Goal: Task Accomplishment & Management: Manage account settings

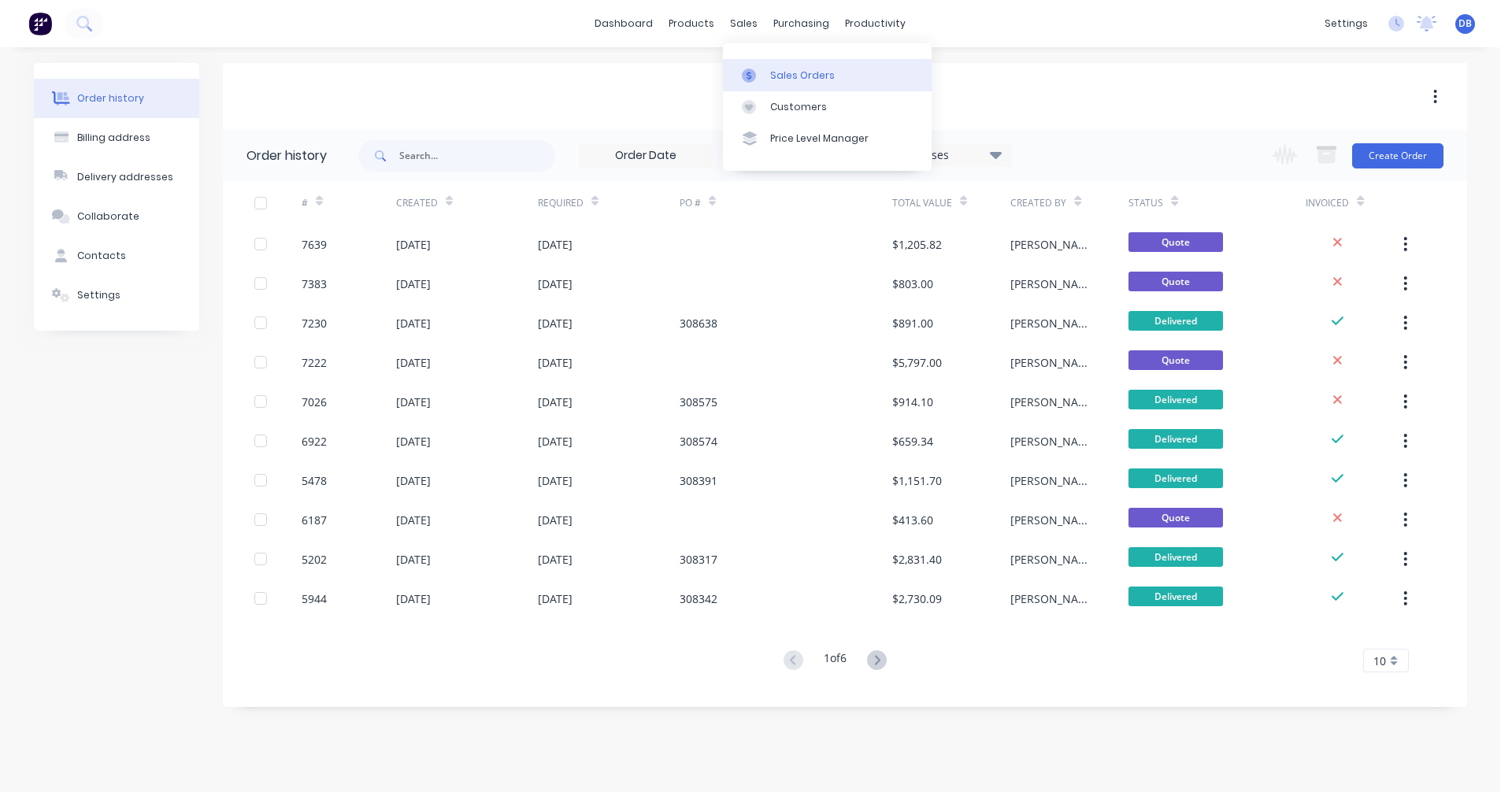
click at [782, 71] on div "Sales Orders" at bounding box center [802, 76] width 65 height 14
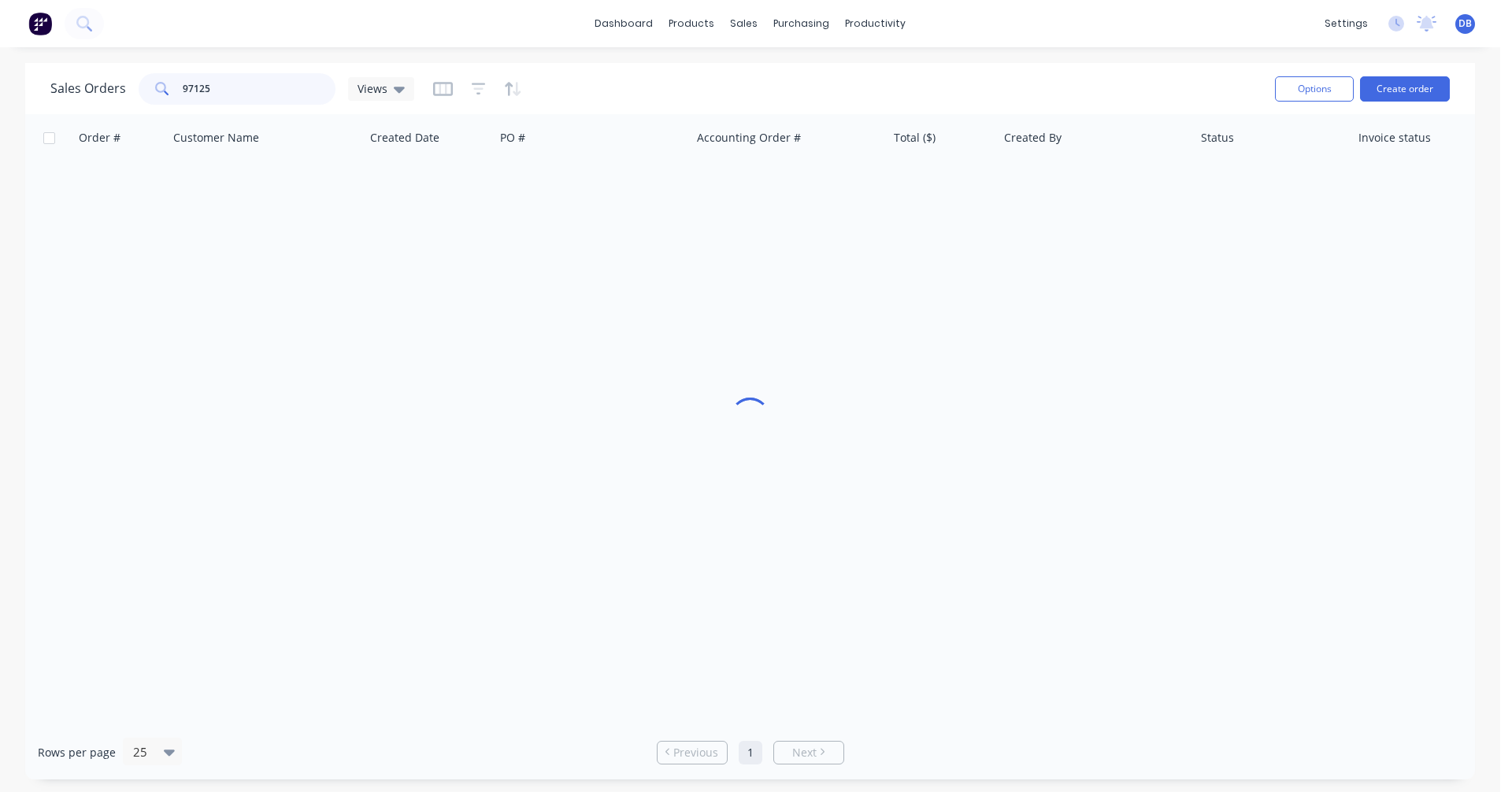
drag, startPoint x: 241, startPoint y: 87, endPoint x: 138, endPoint y: 88, distance: 103.0
click at [138, 88] on div "97125" at bounding box center [237, 89] width 197 height 32
type input "98483"
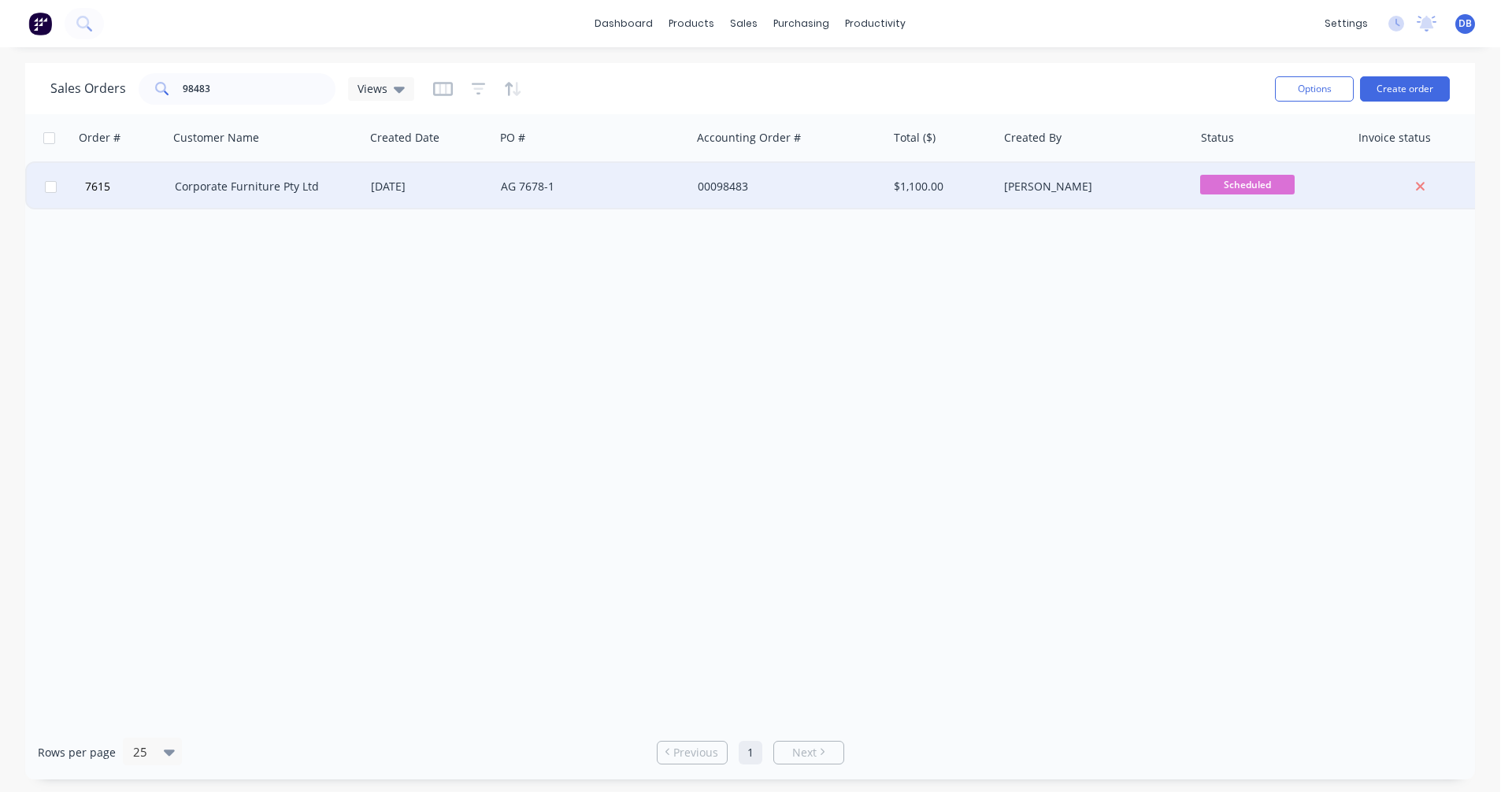
click at [252, 182] on div "Corporate Furniture Pty Ltd" at bounding box center [261, 187] width 175 height 15
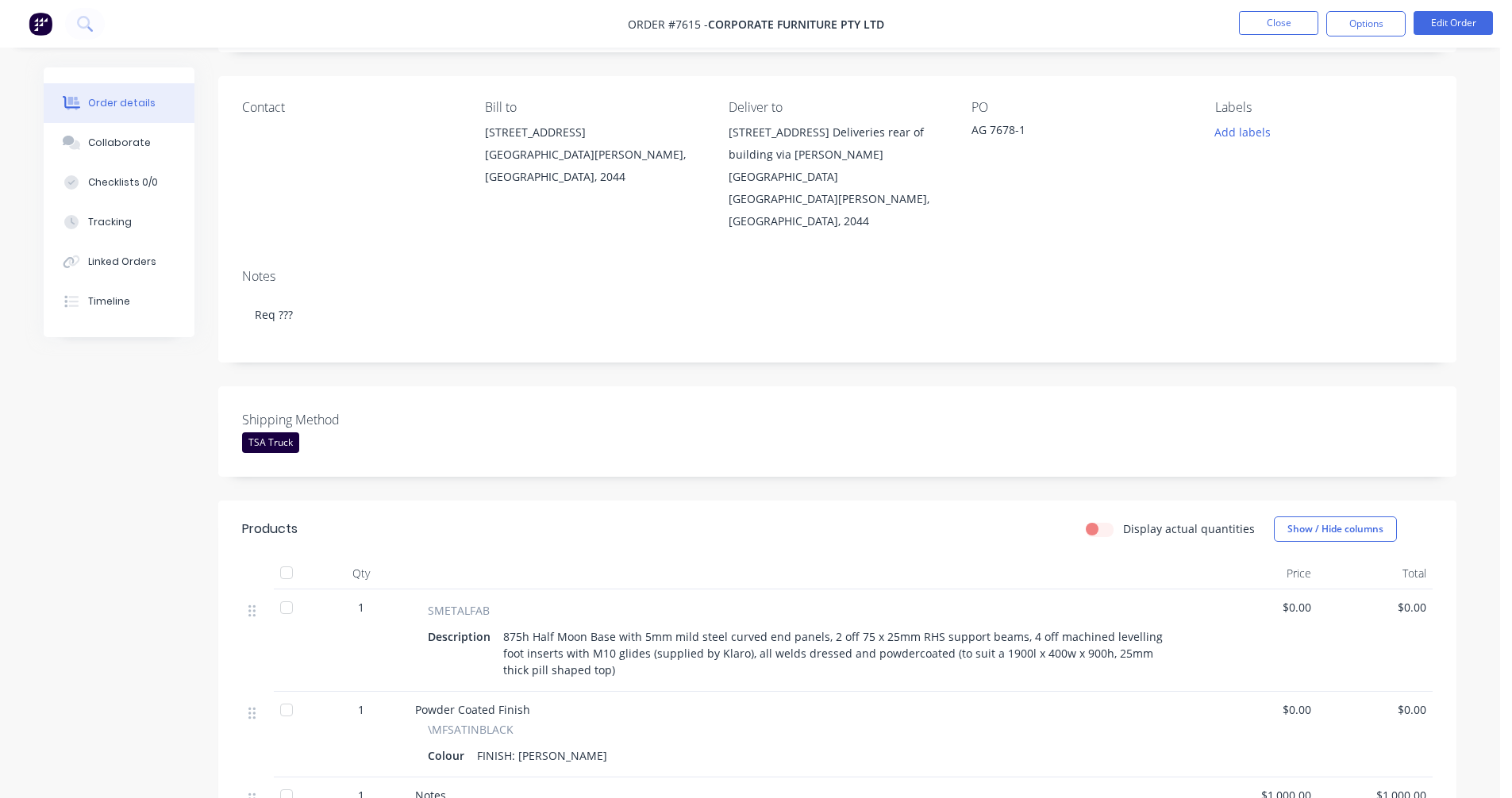
scroll to position [80, 0]
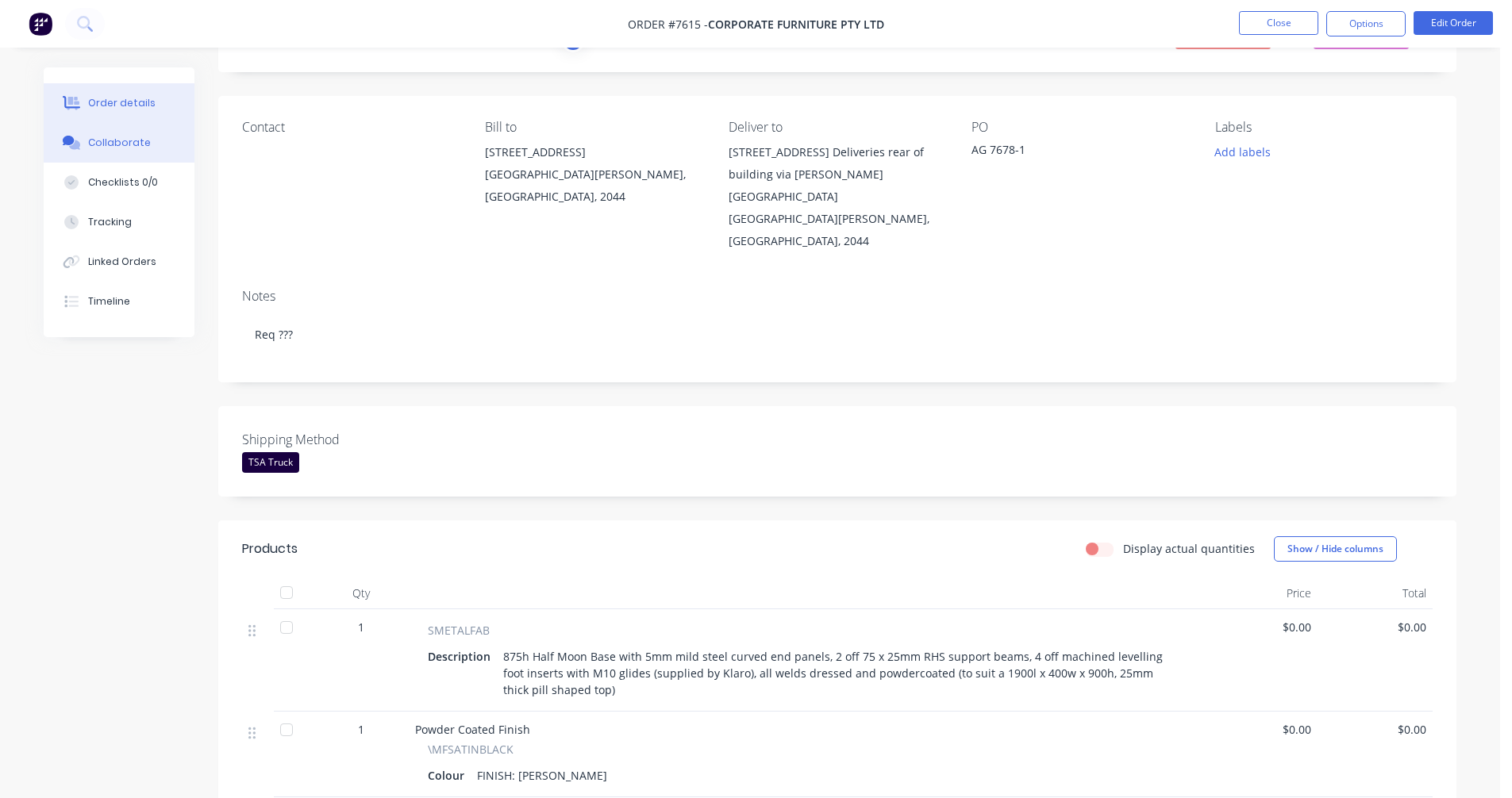
click at [104, 146] on div "Collaborate" at bounding box center [120, 143] width 62 height 14
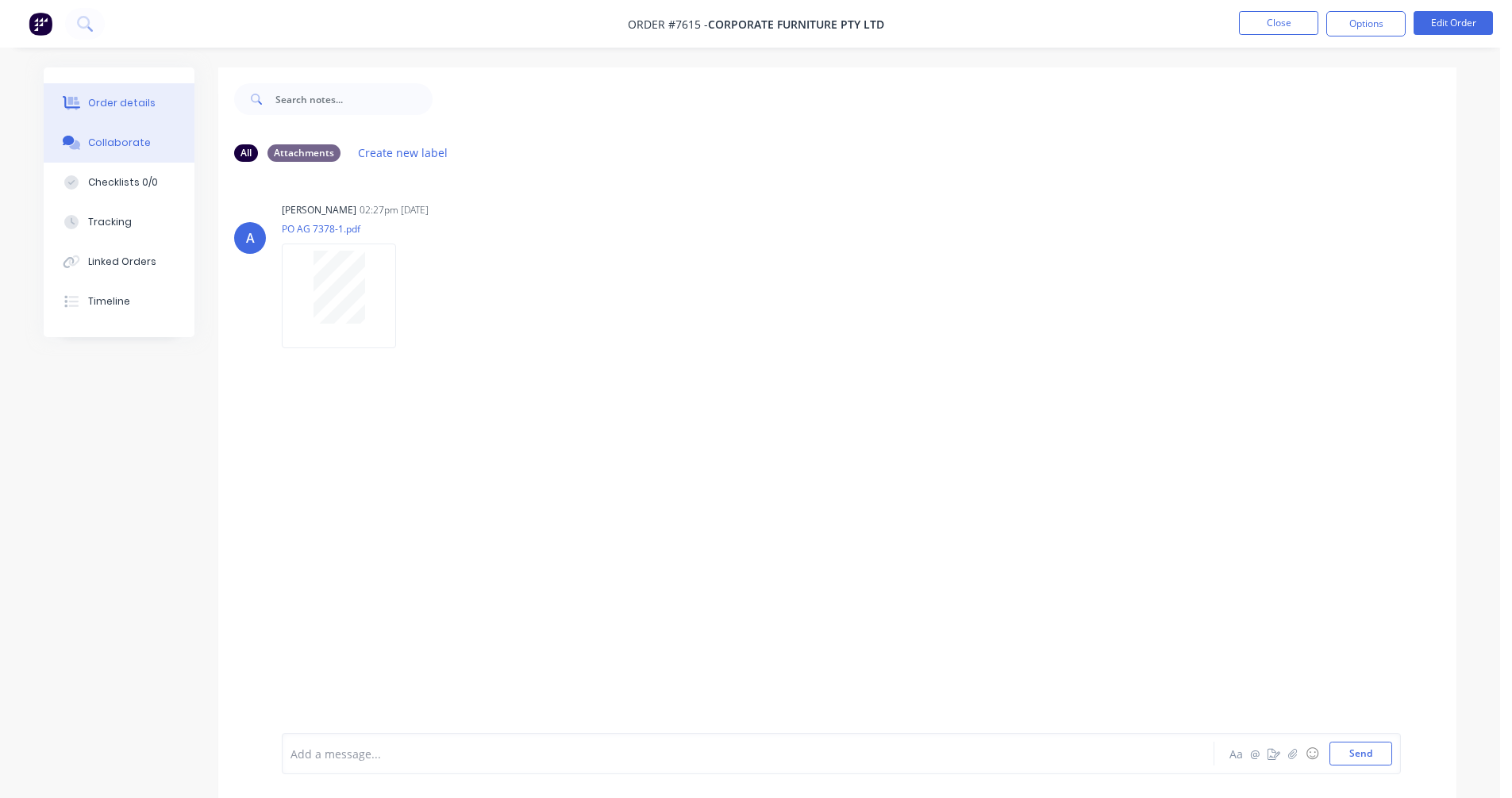
click at [127, 103] on div "Order details" at bounding box center [122, 103] width 68 height 14
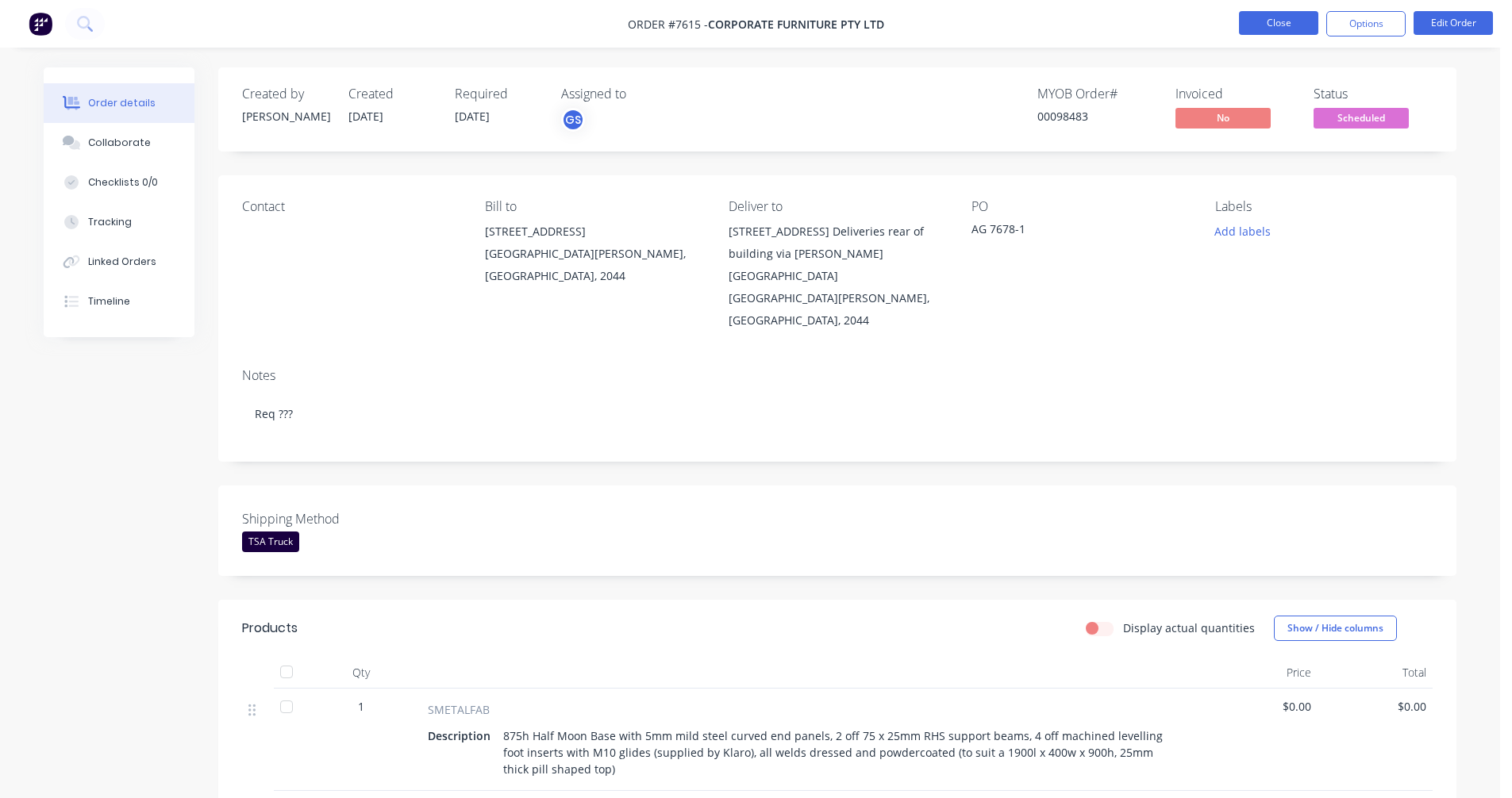
click at [1262, 26] on button "Close" at bounding box center [1279, 23] width 80 height 23
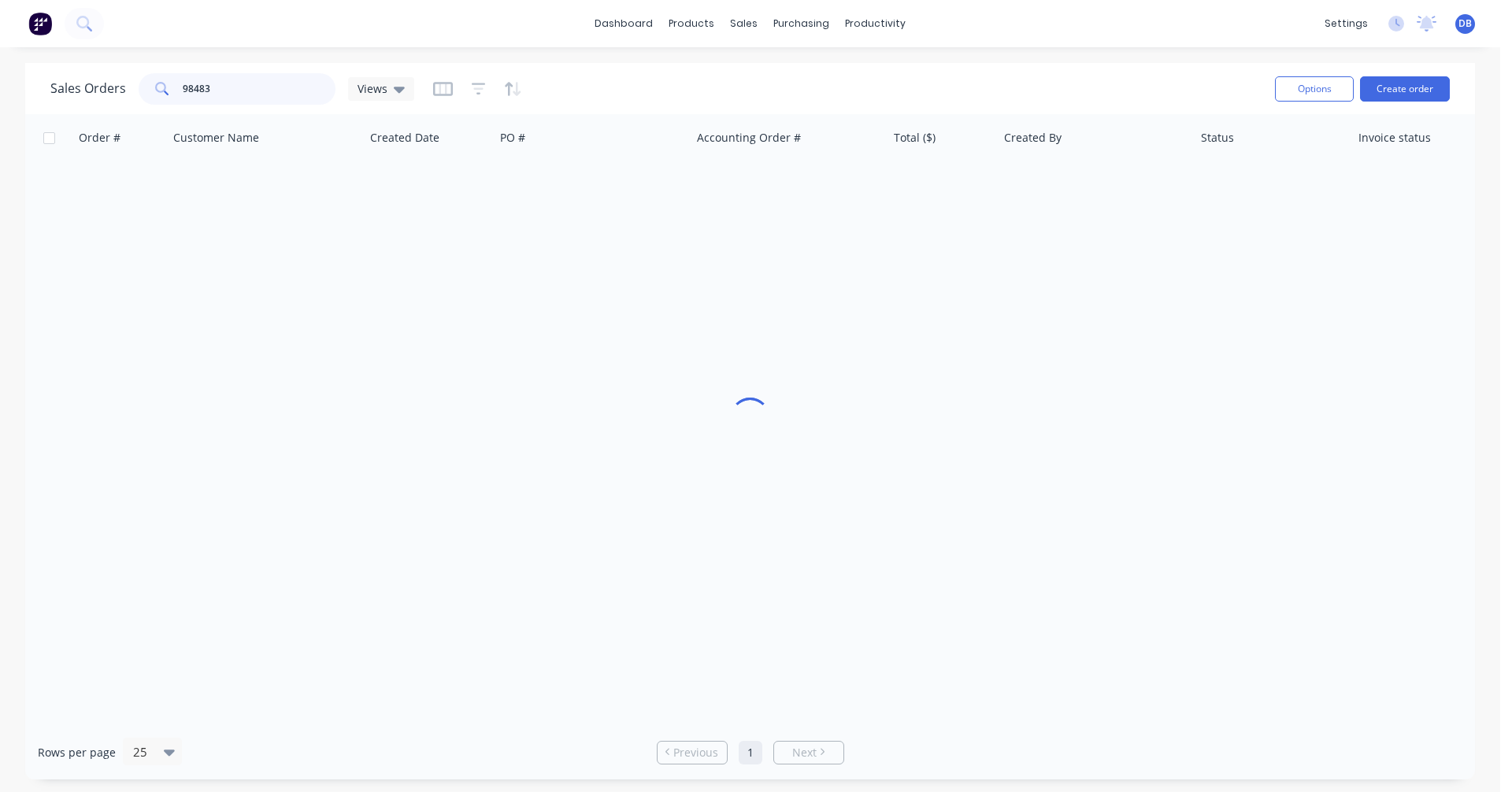
drag, startPoint x: 218, startPoint y: 89, endPoint x: 158, endPoint y: 89, distance: 60.0
click at [160, 89] on div "98483" at bounding box center [237, 89] width 197 height 32
type input "98390"
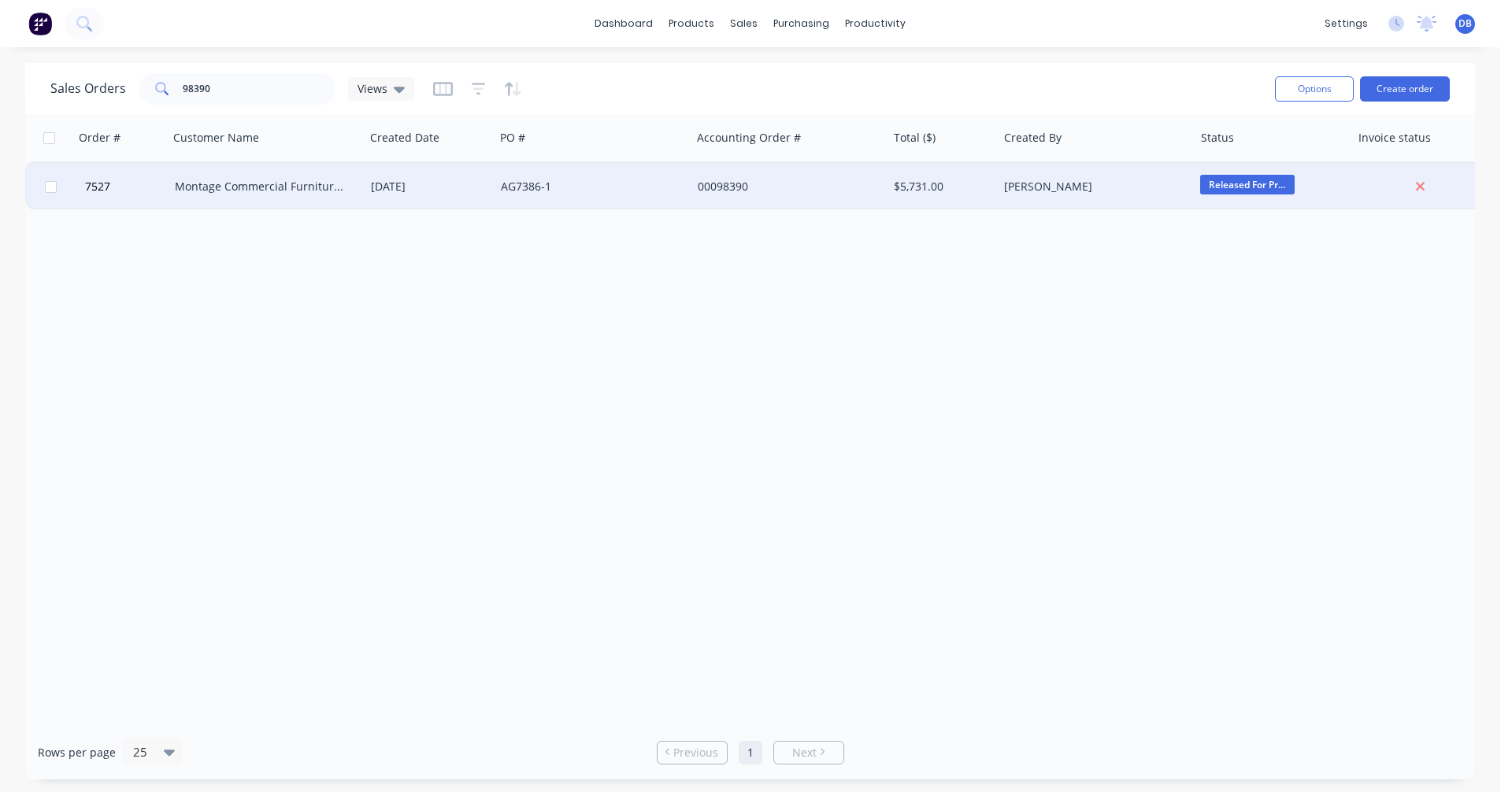
click at [239, 190] on div "Montage Commercial Furniture Pty Ltd" at bounding box center [261, 187] width 175 height 15
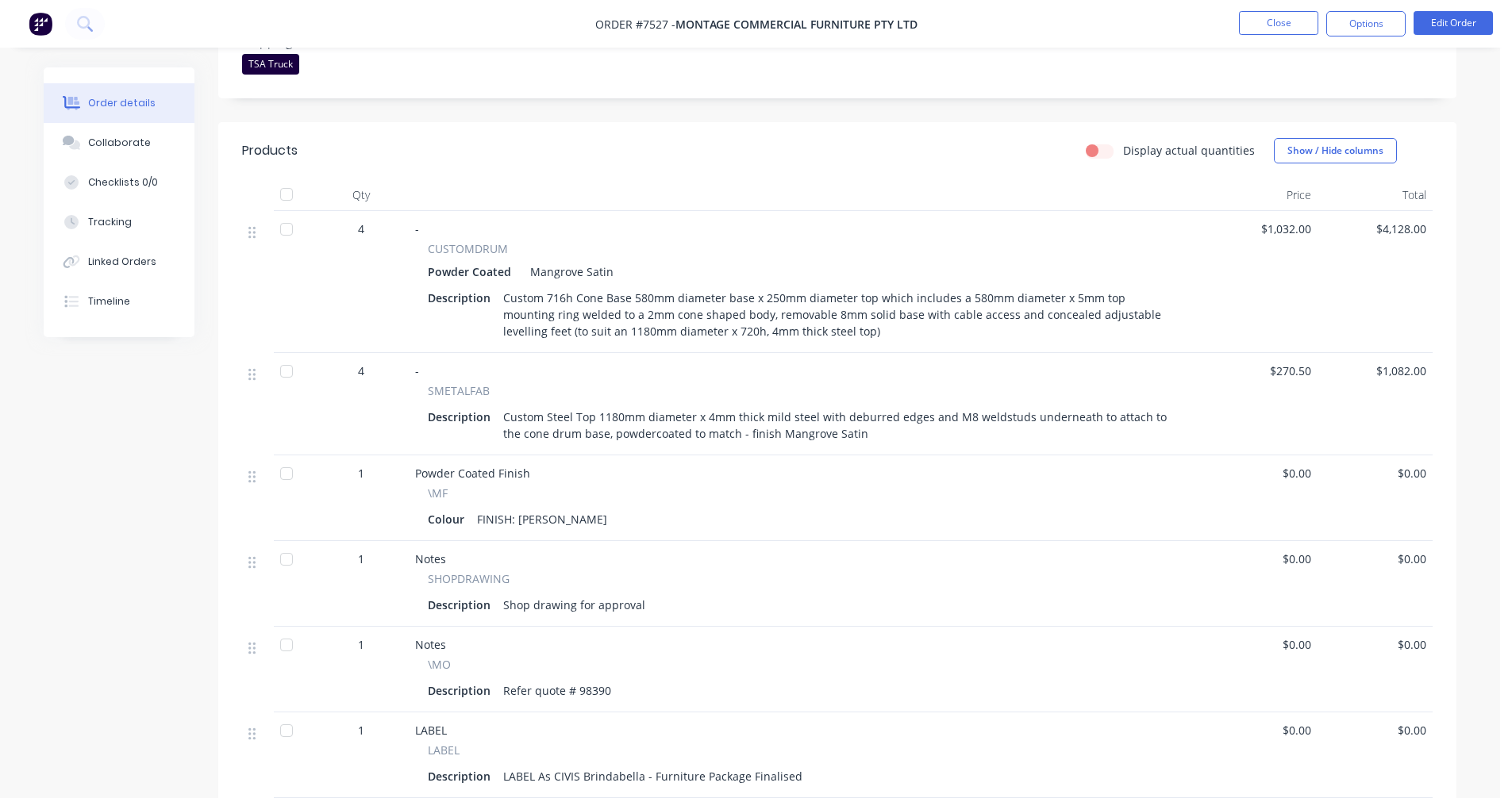
scroll to position [477, 0]
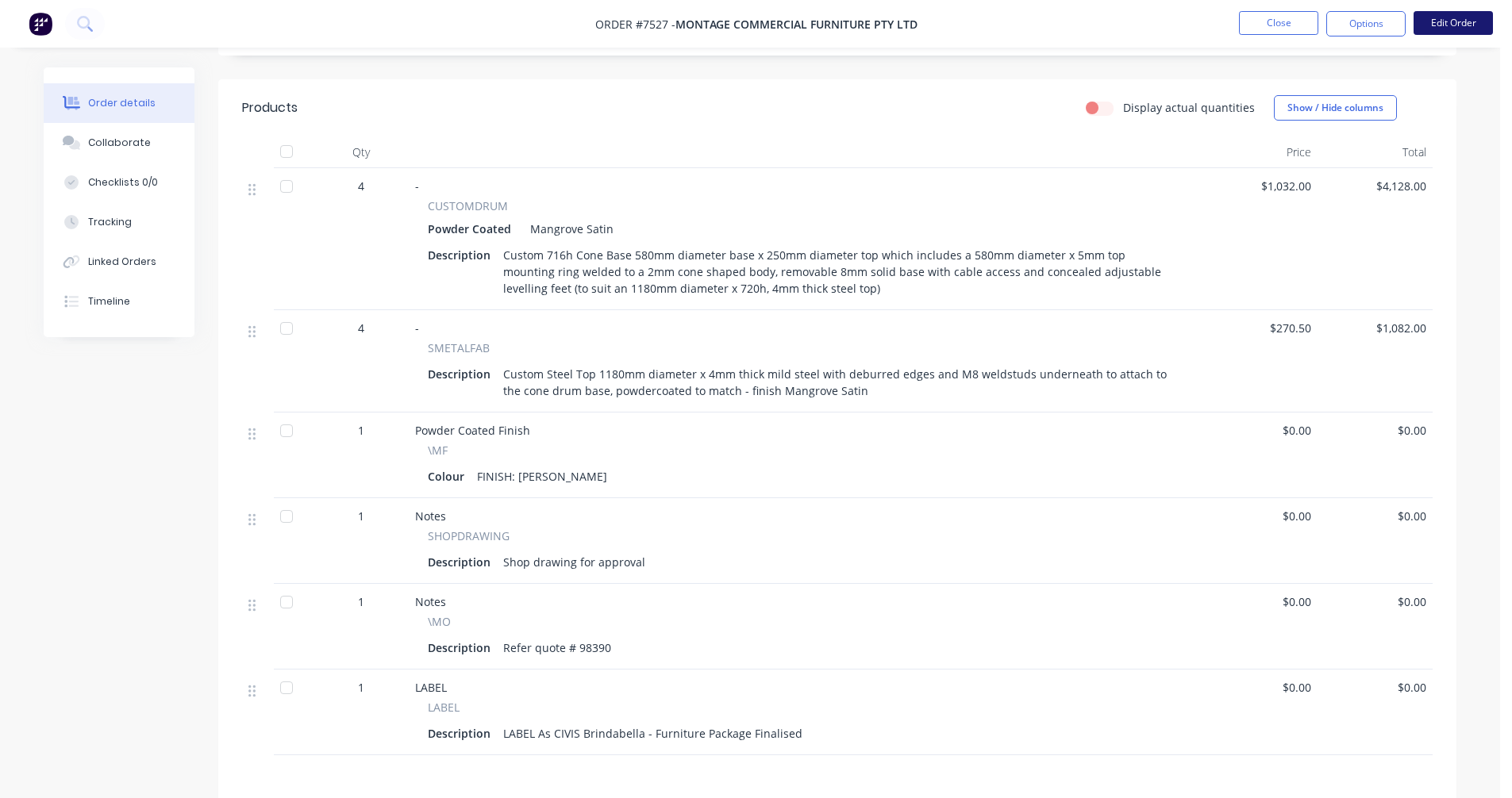
click at [1442, 26] on button "Edit Order" at bounding box center [1453, 23] width 80 height 23
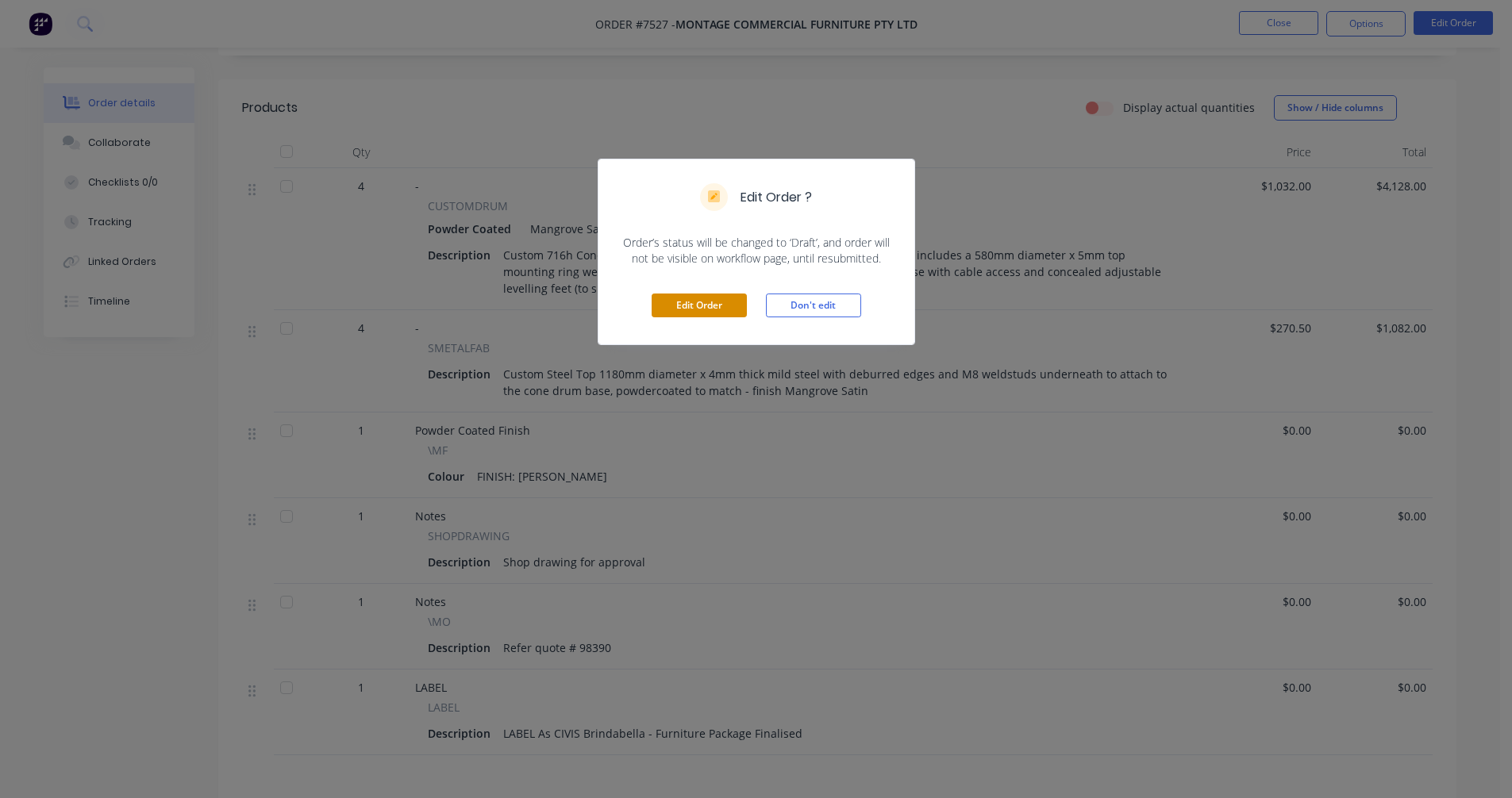
click at [719, 299] on button "Edit Order" at bounding box center [699, 305] width 95 height 23
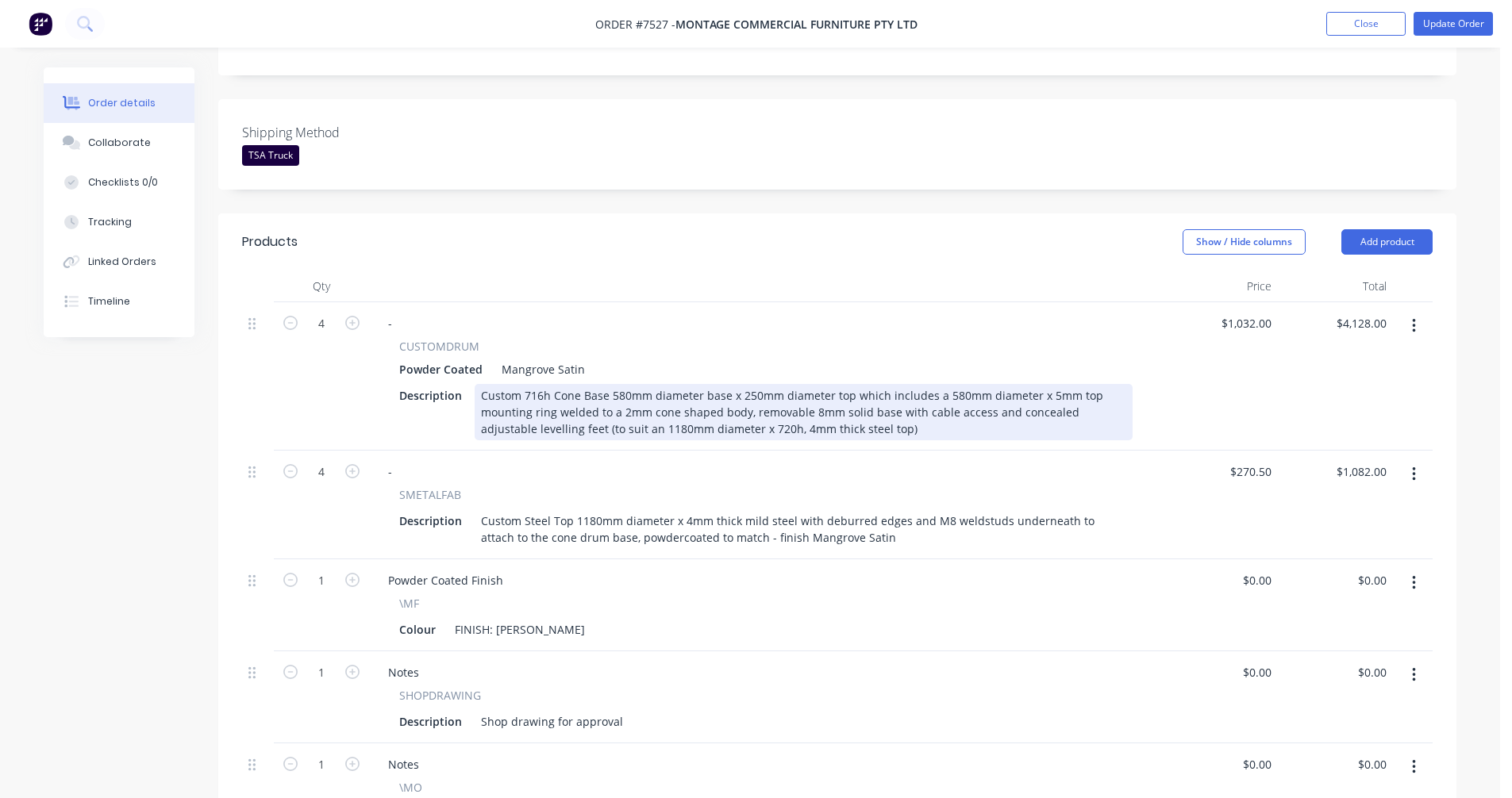
scroll to position [397, 0]
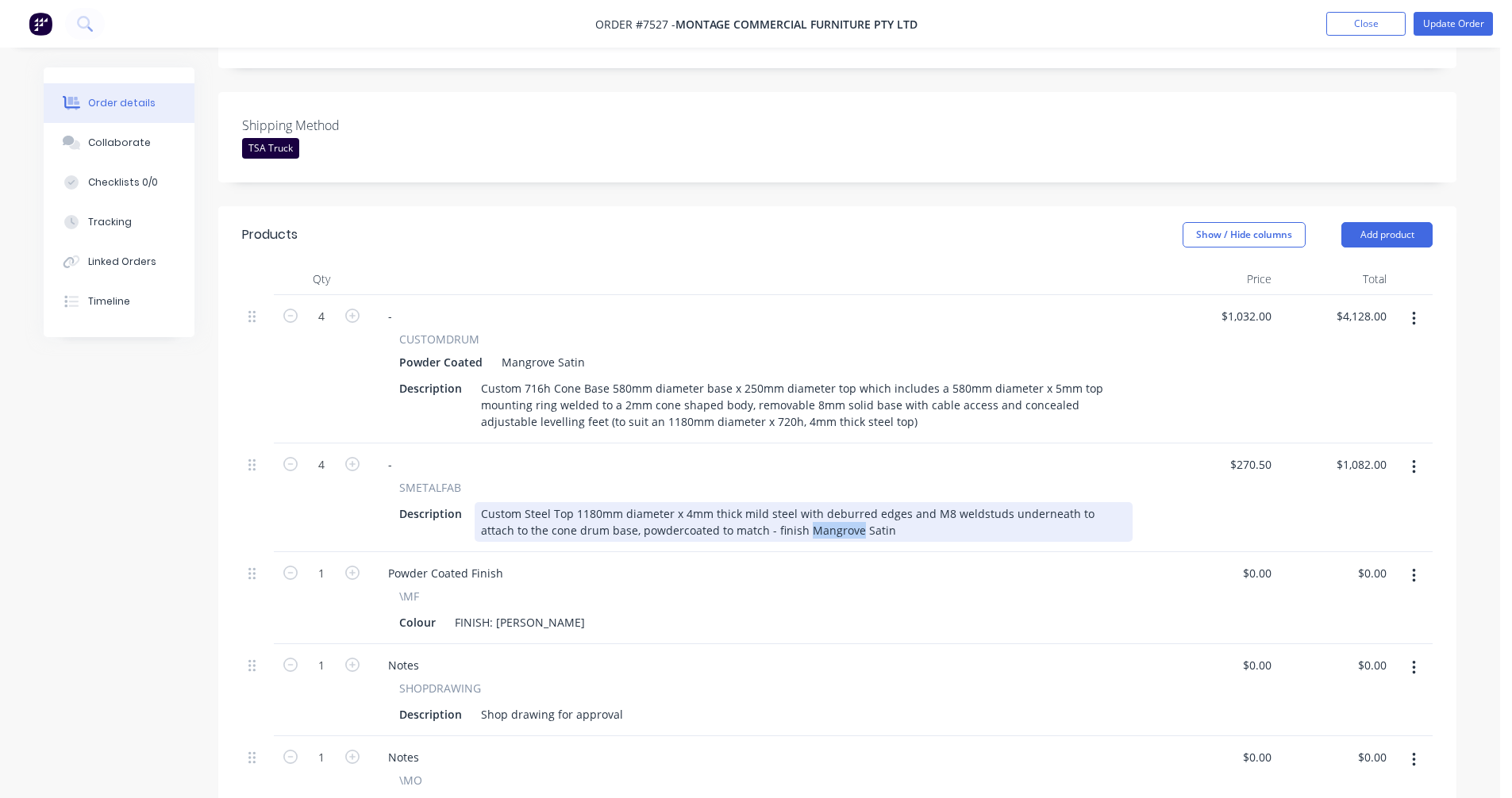
drag, startPoint x: 802, startPoint y: 486, endPoint x: 756, endPoint y: 486, distance: 46.0
click at [756, 503] on div "Custom Steel Top 1180mm diameter x 4mm thick mild steel with deburred edges and…" at bounding box center [803, 522] width 658 height 40
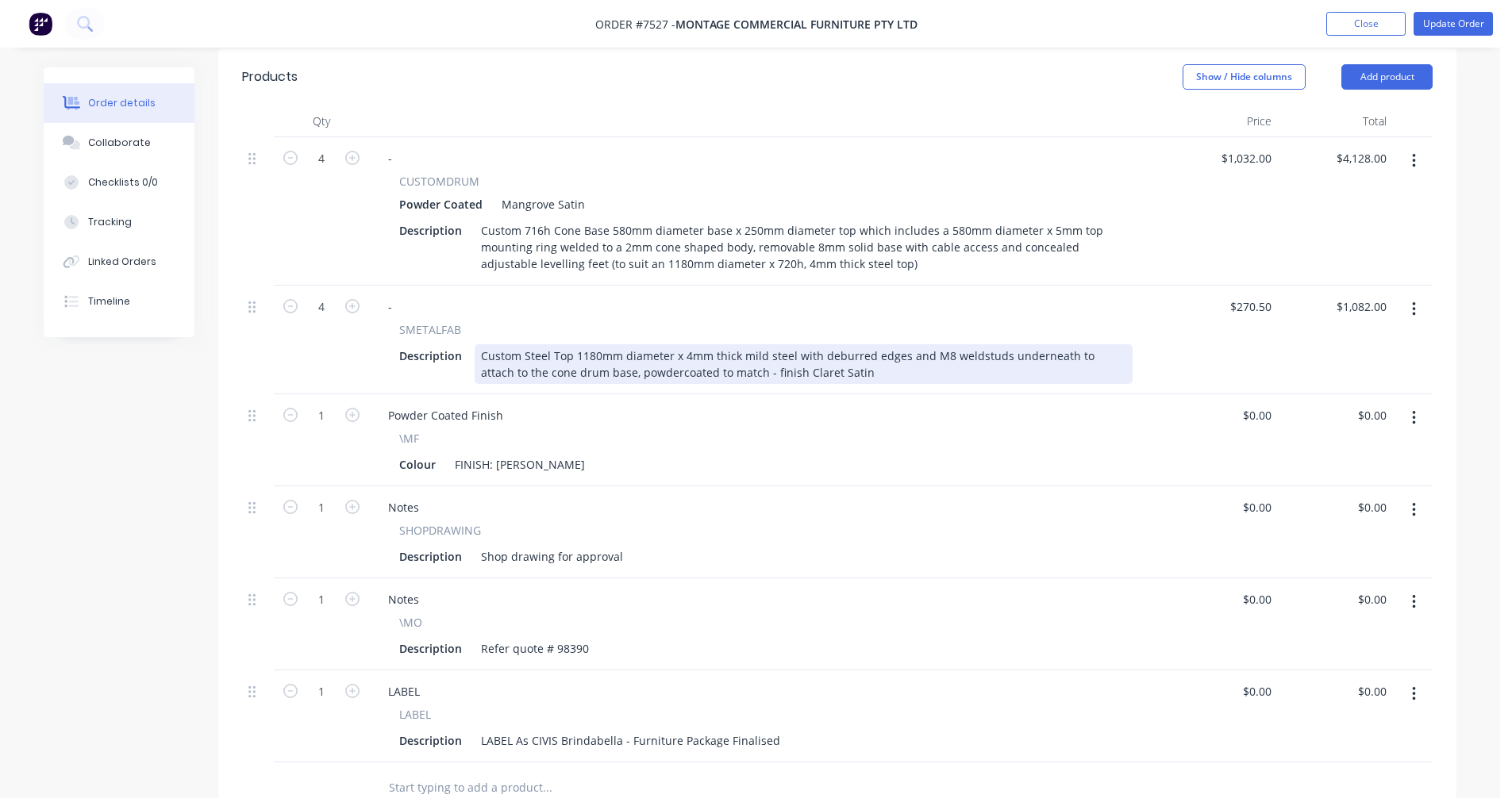
scroll to position [555, 0]
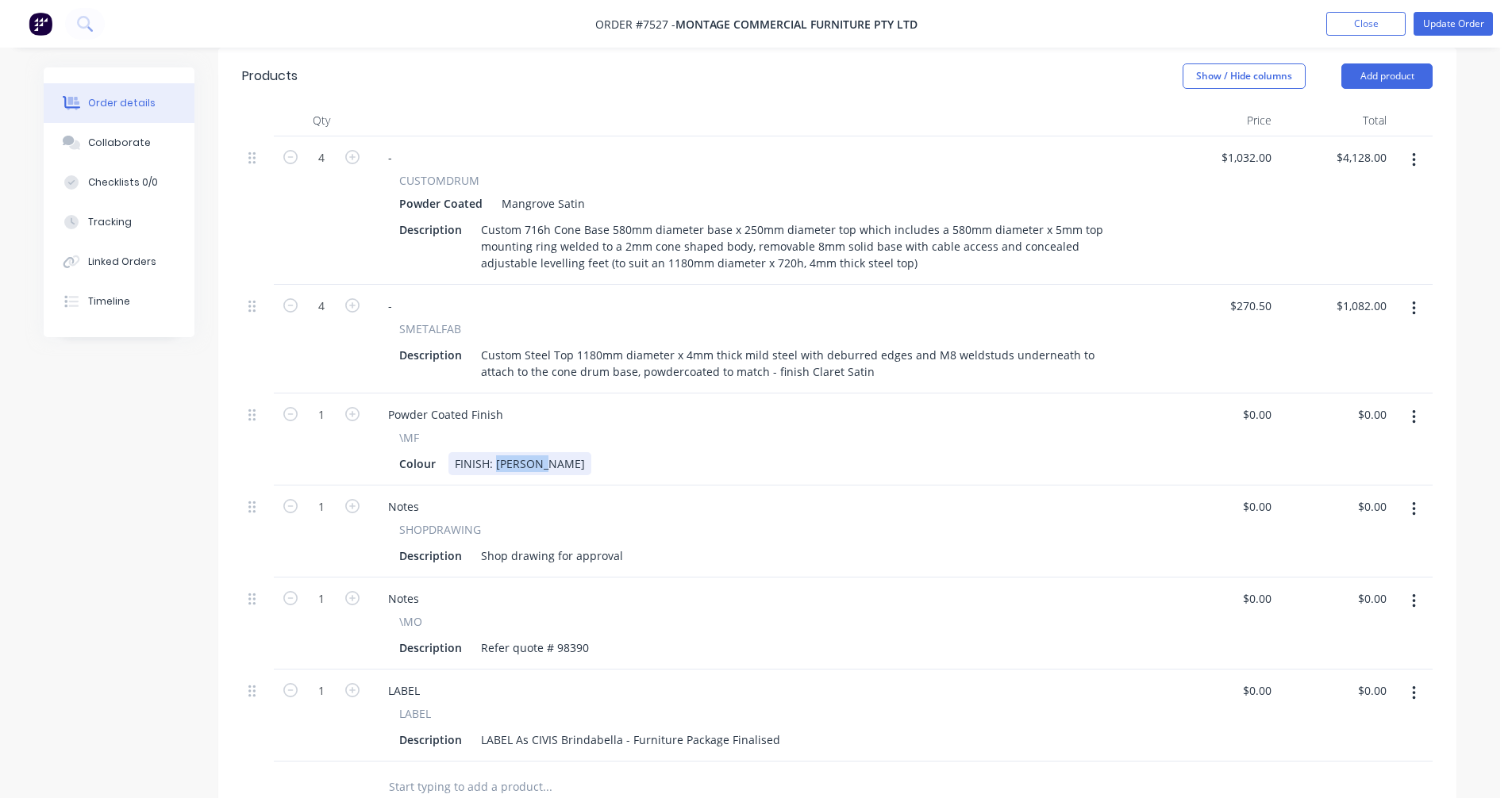
drag, startPoint x: 544, startPoint y: 419, endPoint x: 498, endPoint y: 420, distance: 46.0
click at [498, 452] on div "FINISH: [PERSON_NAME]" at bounding box center [519, 464] width 143 height 23
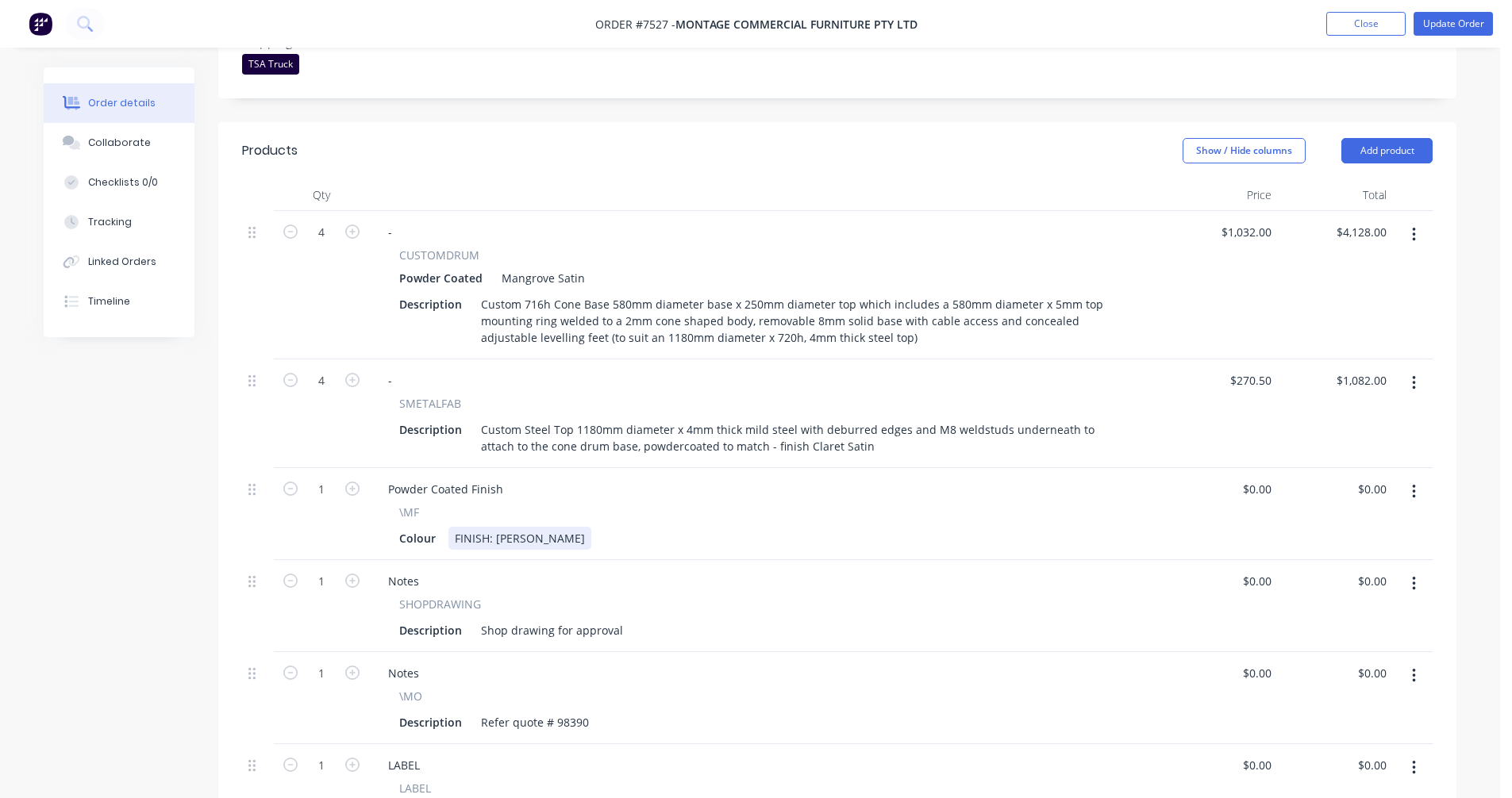
scroll to position [477, 0]
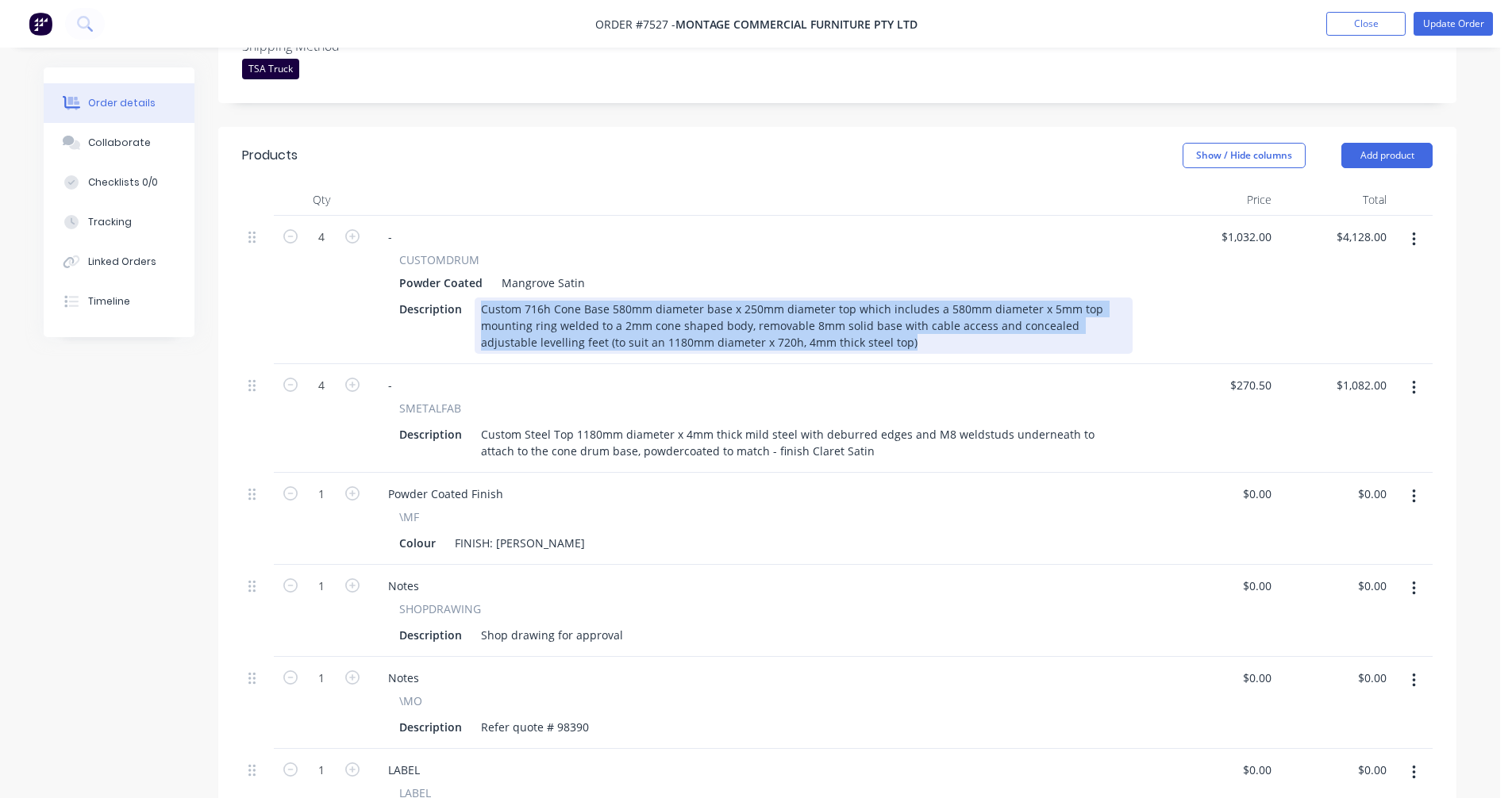
drag, startPoint x: 856, startPoint y: 298, endPoint x: 472, endPoint y: 262, distance: 385.7
click at [472, 297] on div "Description Custom 716h Cone Base 580mm diameter base x 250mm diameter top whic…" at bounding box center [762, 325] width 740 height 56
copy div "Custom 716h Cone Base 580mm diameter base x 250mm diameter top which includes a…"
click at [1416, 225] on button "button" at bounding box center [1413, 239] width 37 height 29
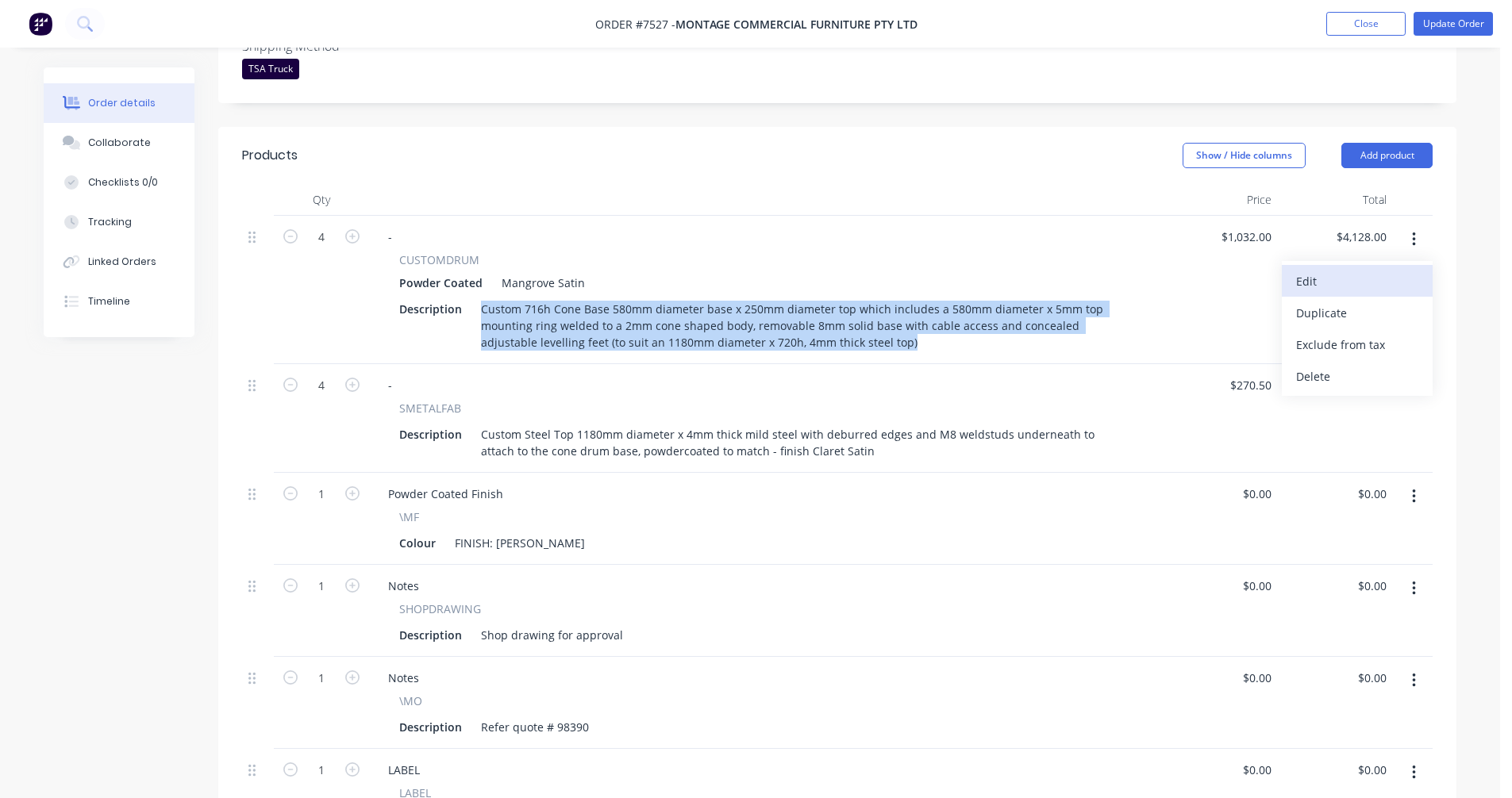
click at [1309, 269] on div "Edit" at bounding box center [1357, 281] width 122 height 23
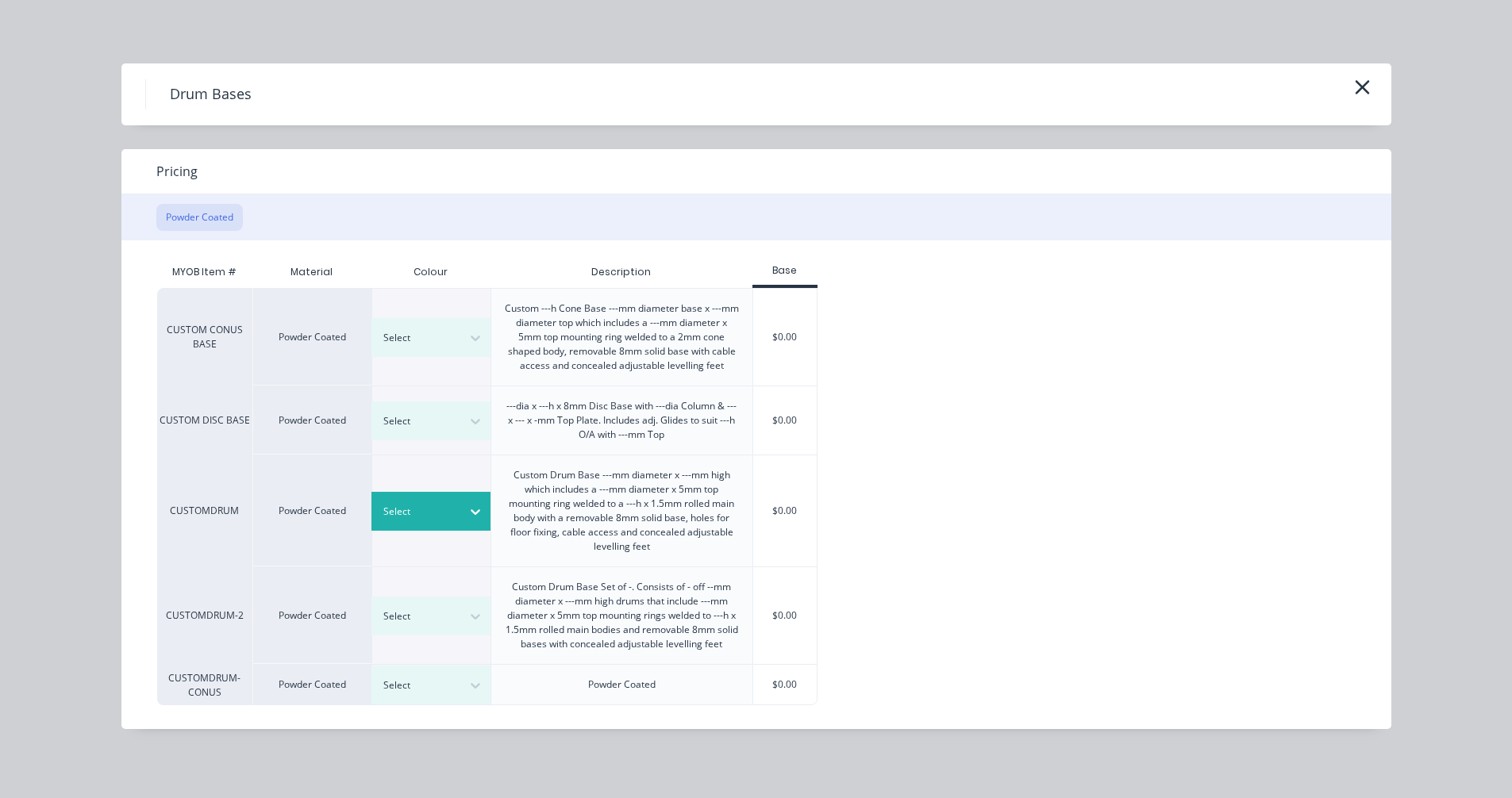
click at [433, 519] on div at bounding box center [419, 512] width 71 height 17
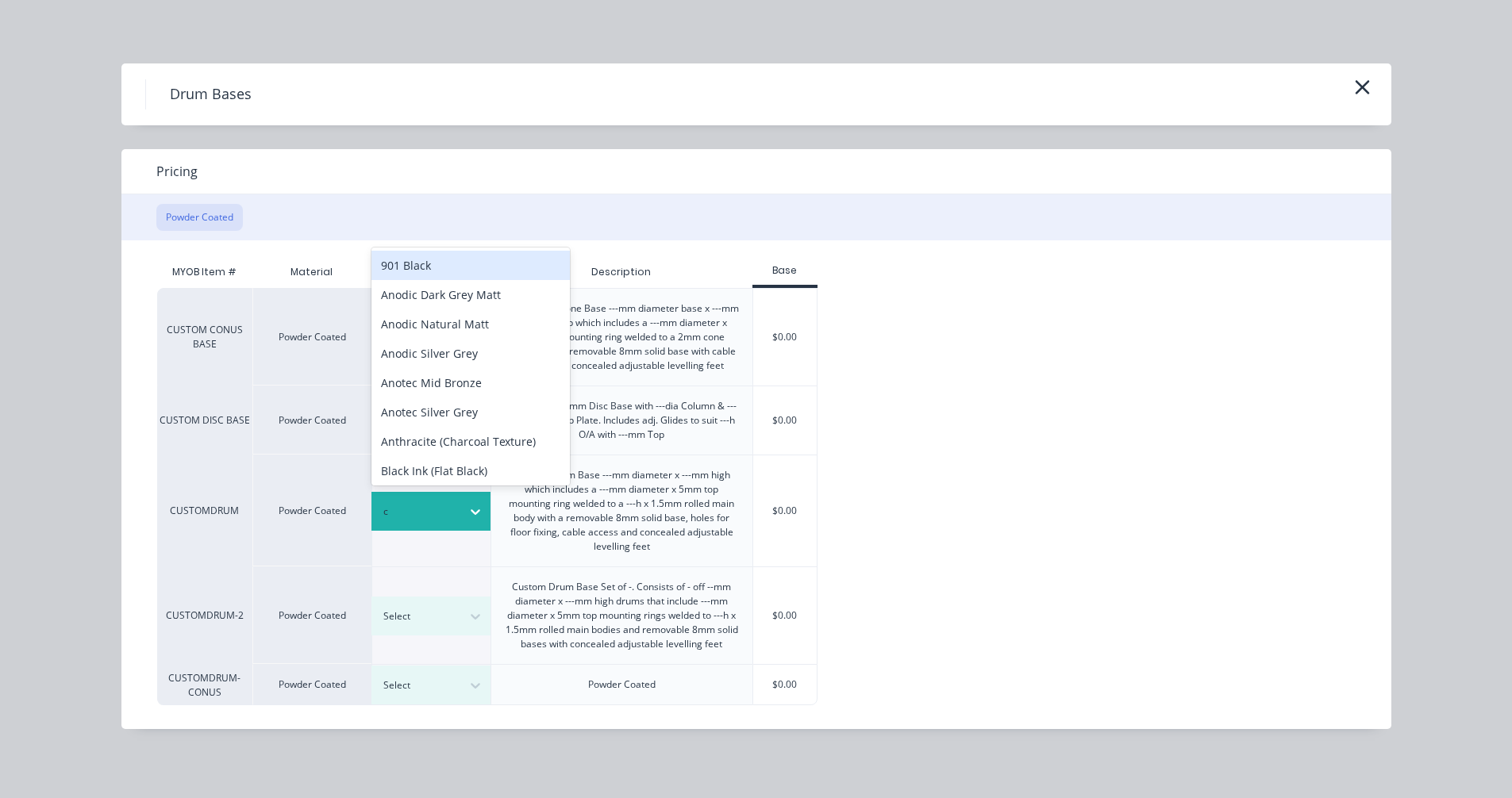
type input "cl"
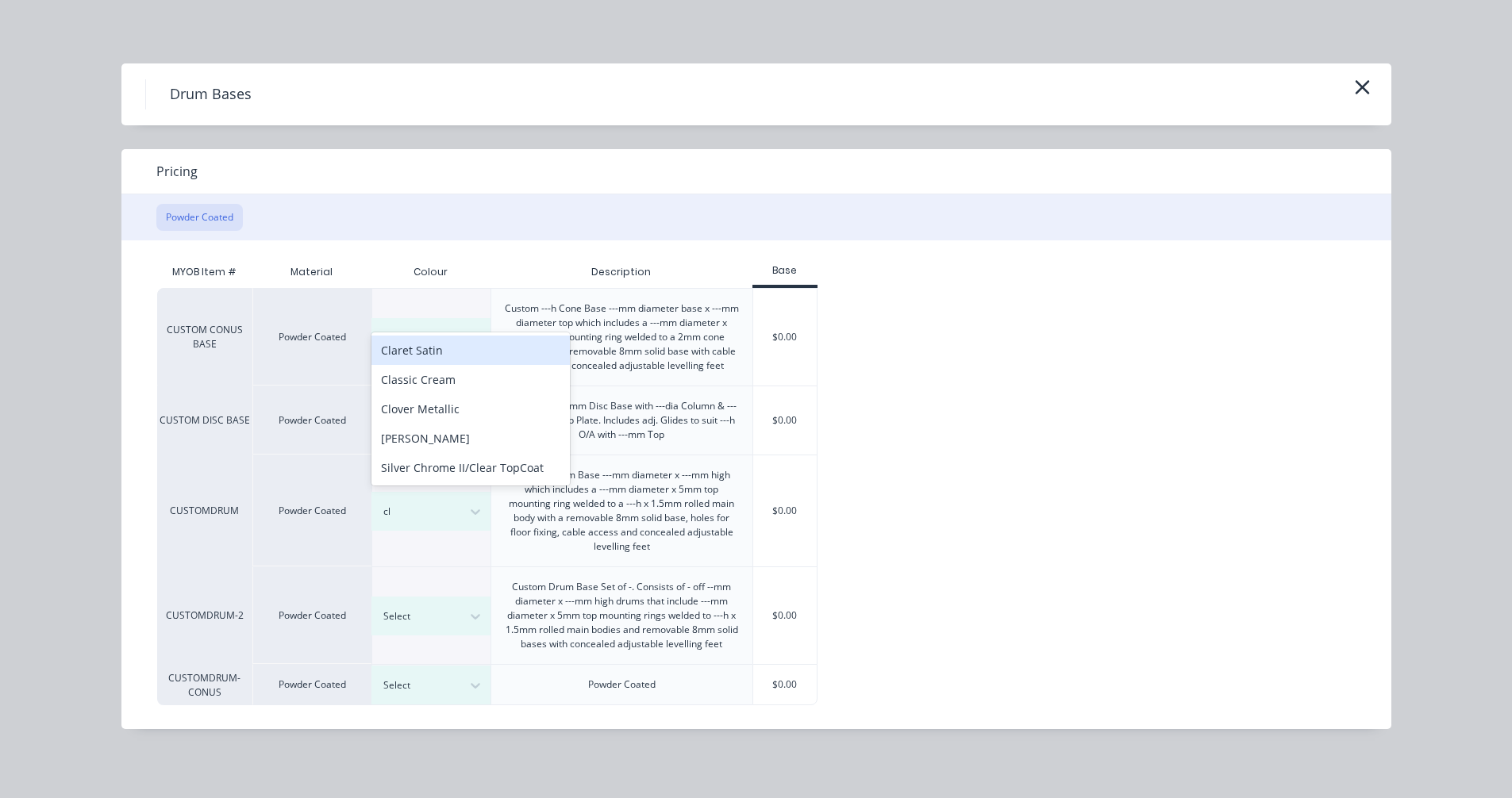
click at [436, 344] on div "Claret Satin" at bounding box center [470, 350] width 198 height 29
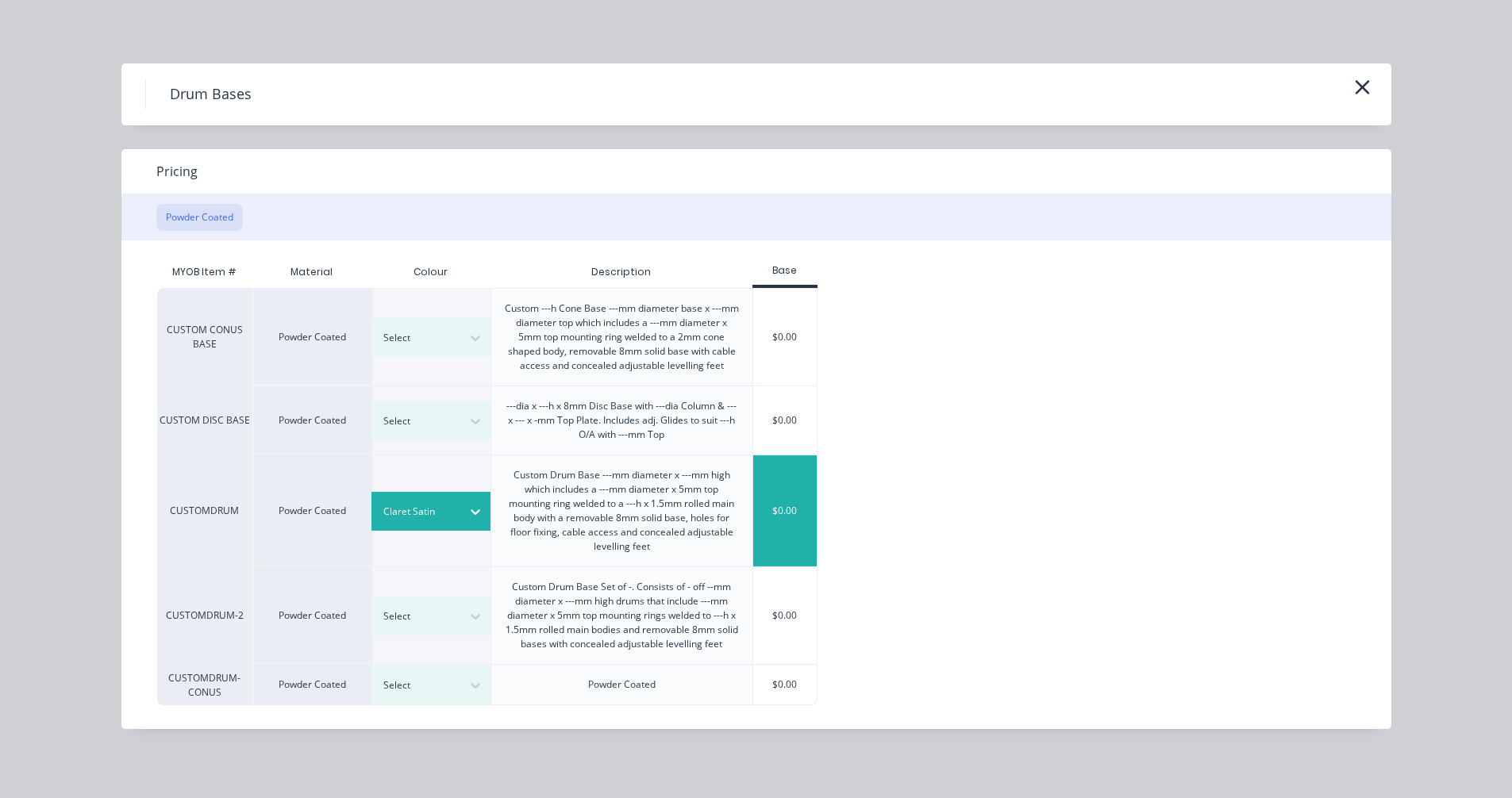
click at [779, 519] on div "$0.00" at bounding box center [785, 511] width 64 height 111
type input "$0.00"
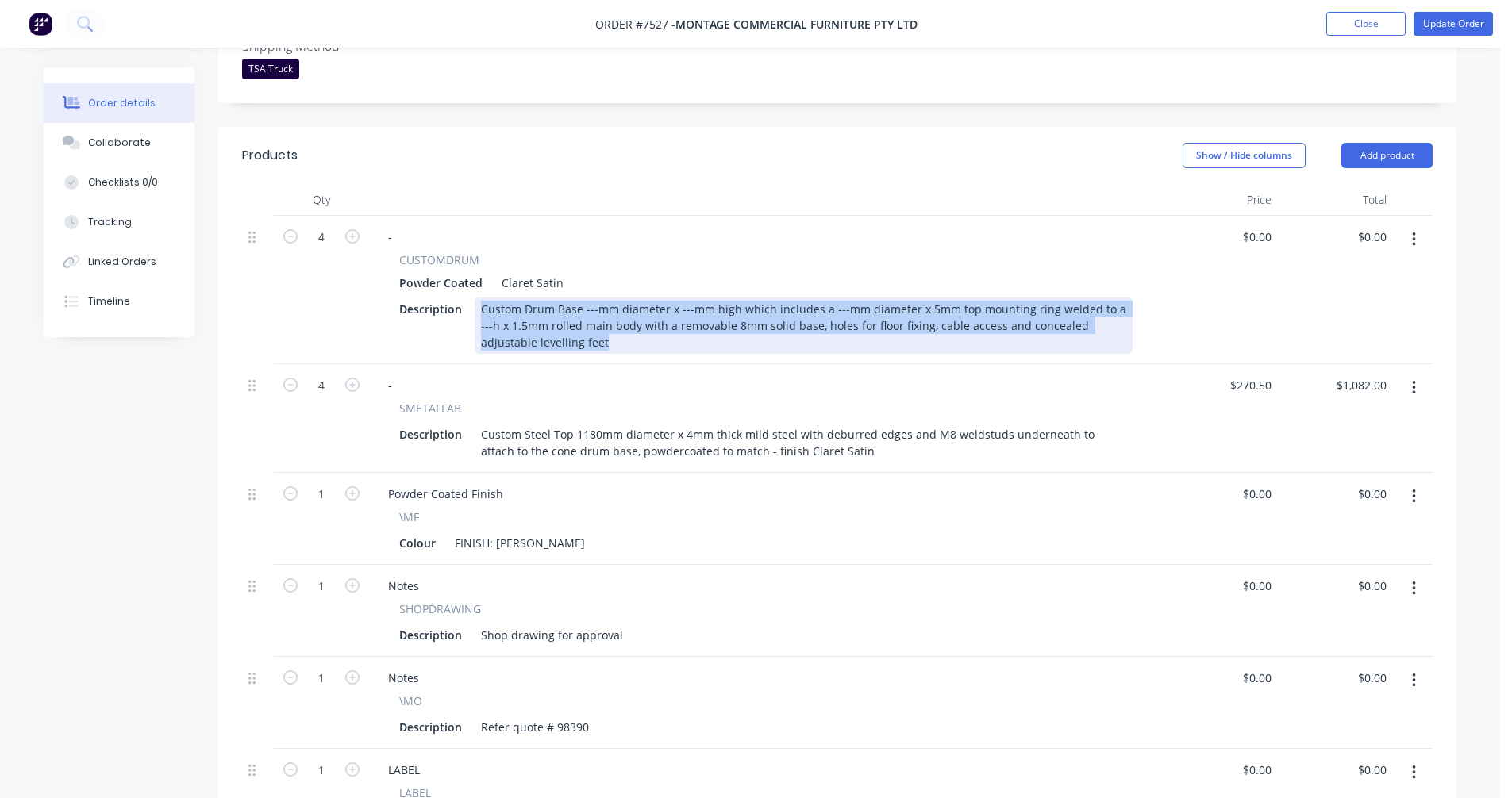
drag, startPoint x: 570, startPoint y: 295, endPoint x: 467, endPoint y: 265, distance: 107.3
click at [467, 297] on div "Description Custom Drum Base ---mm diameter x ---mm high which includes a ---mm…" at bounding box center [762, 325] width 740 height 56
paste div
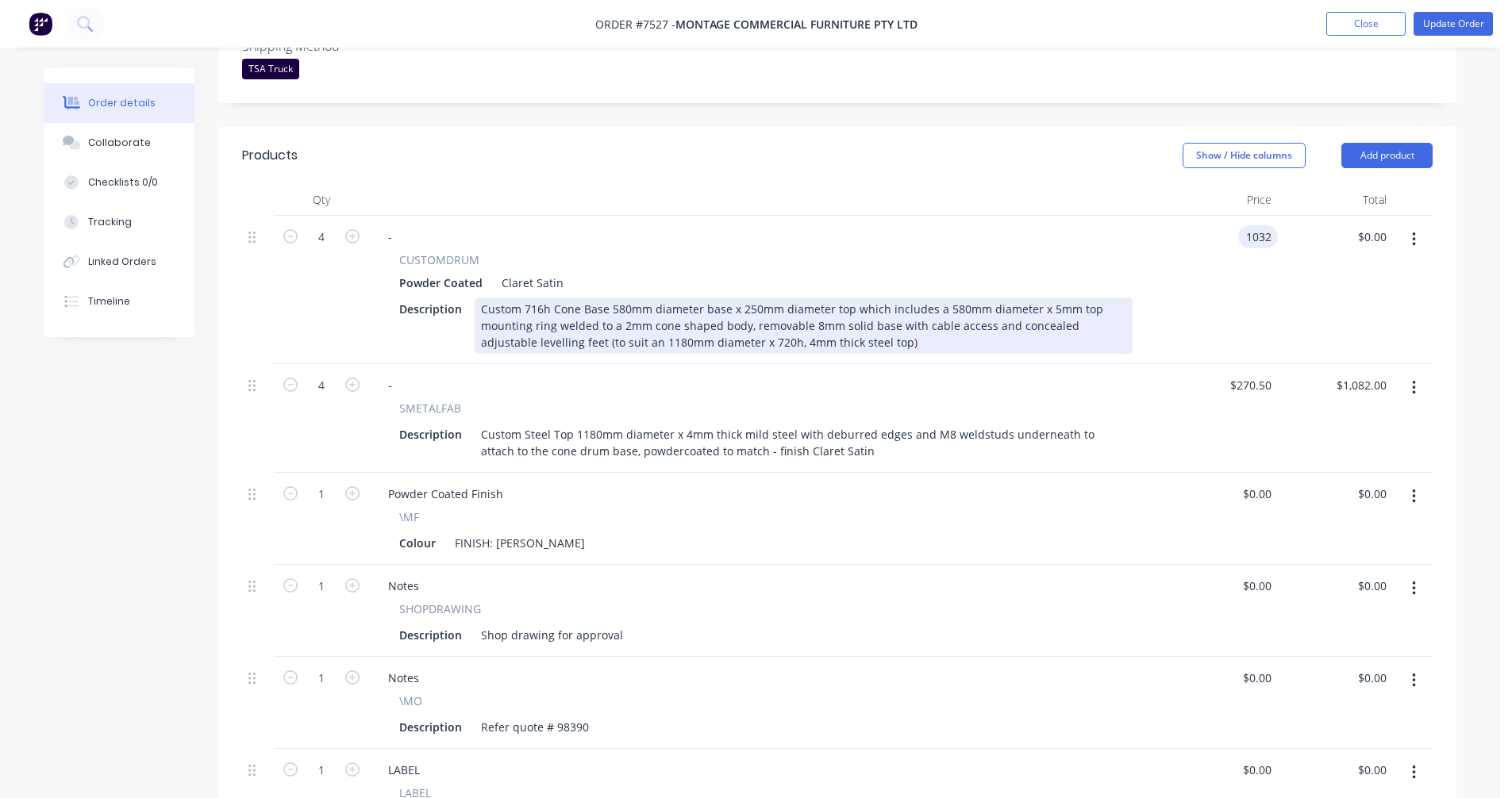
type input "$1,032.00"
type input "$4,128.00"
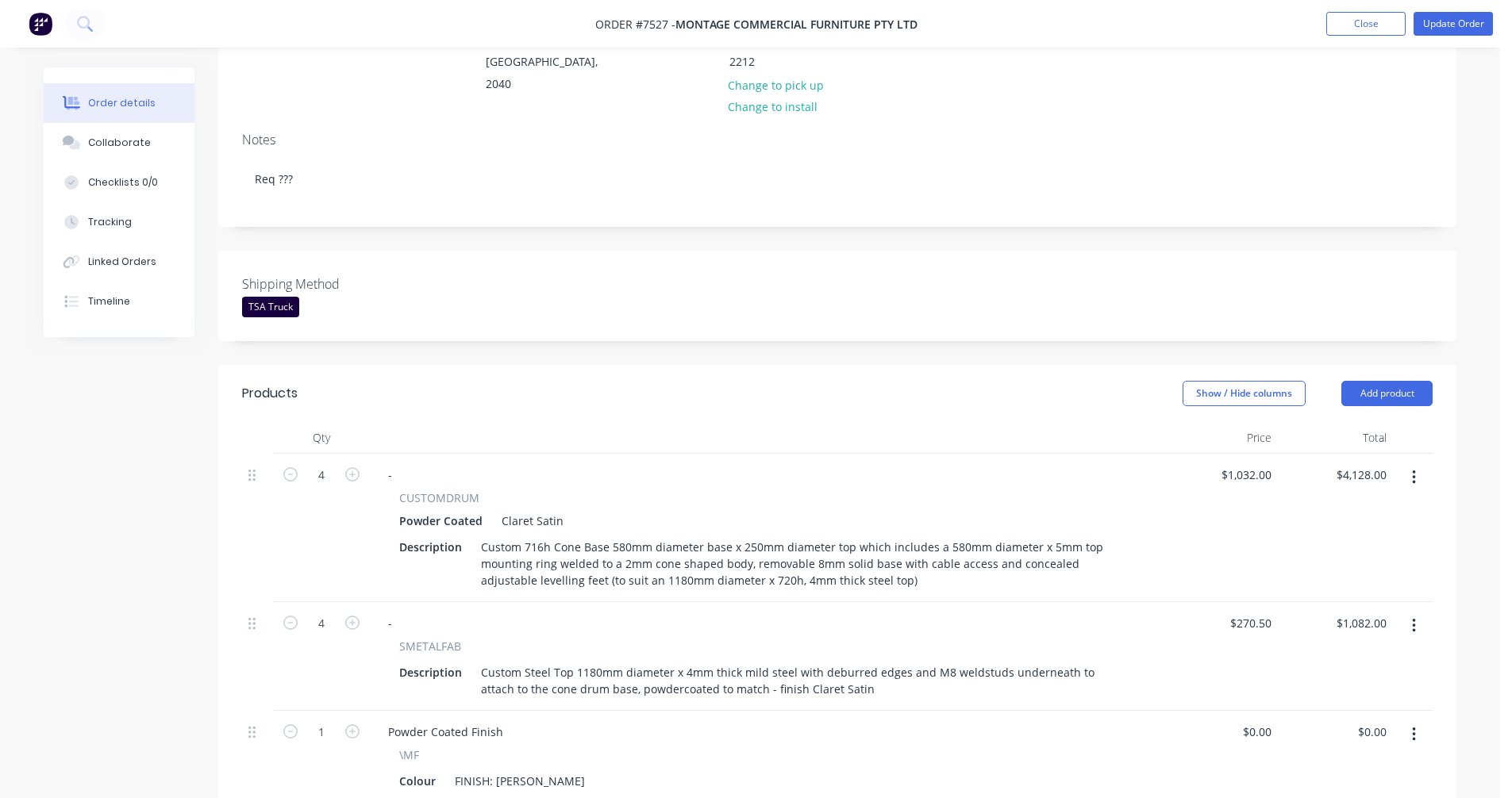
scroll to position [0, 0]
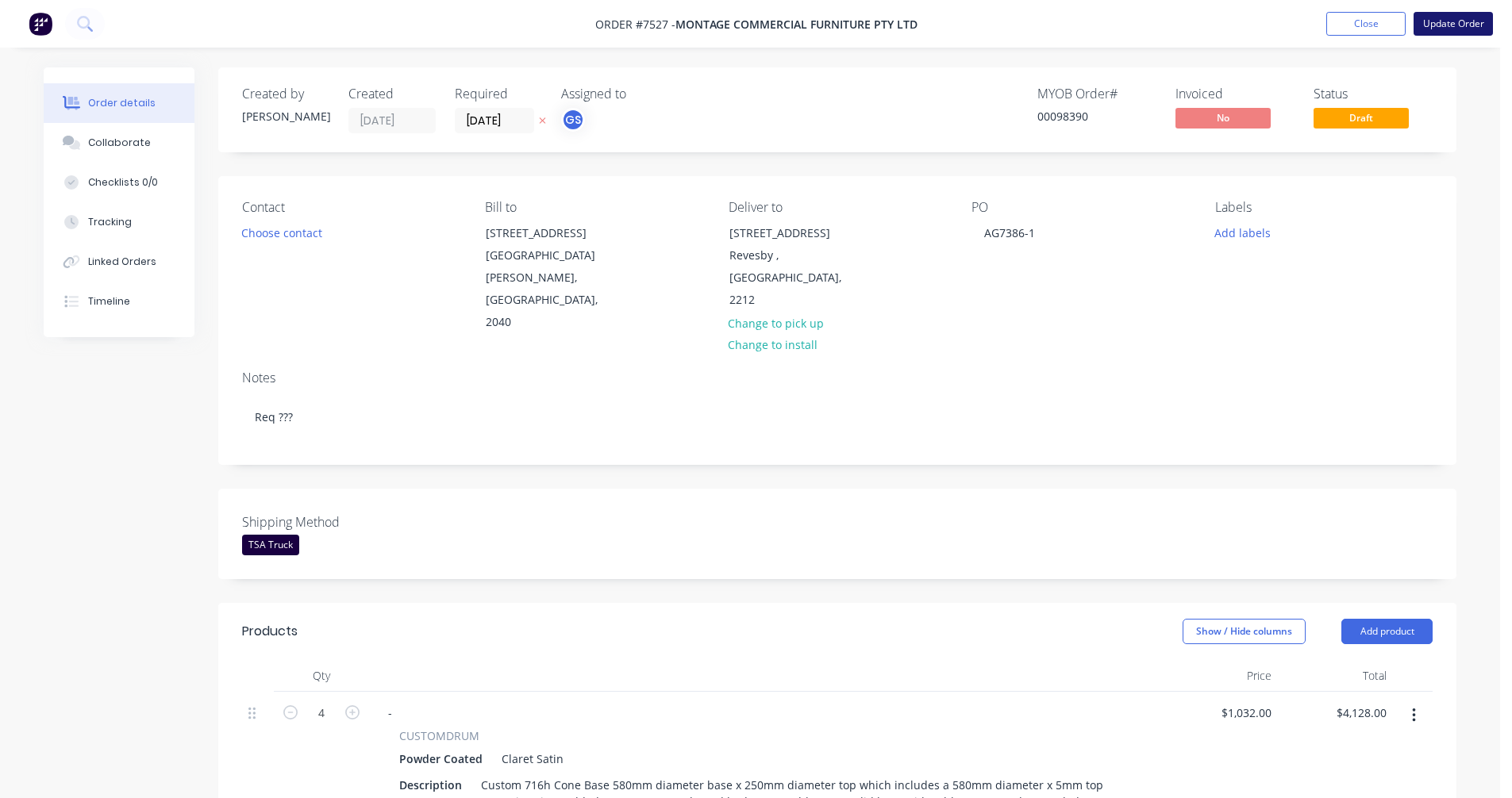
click at [1454, 25] on button "Update Order" at bounding box center [1453, 23] width 80 height 23
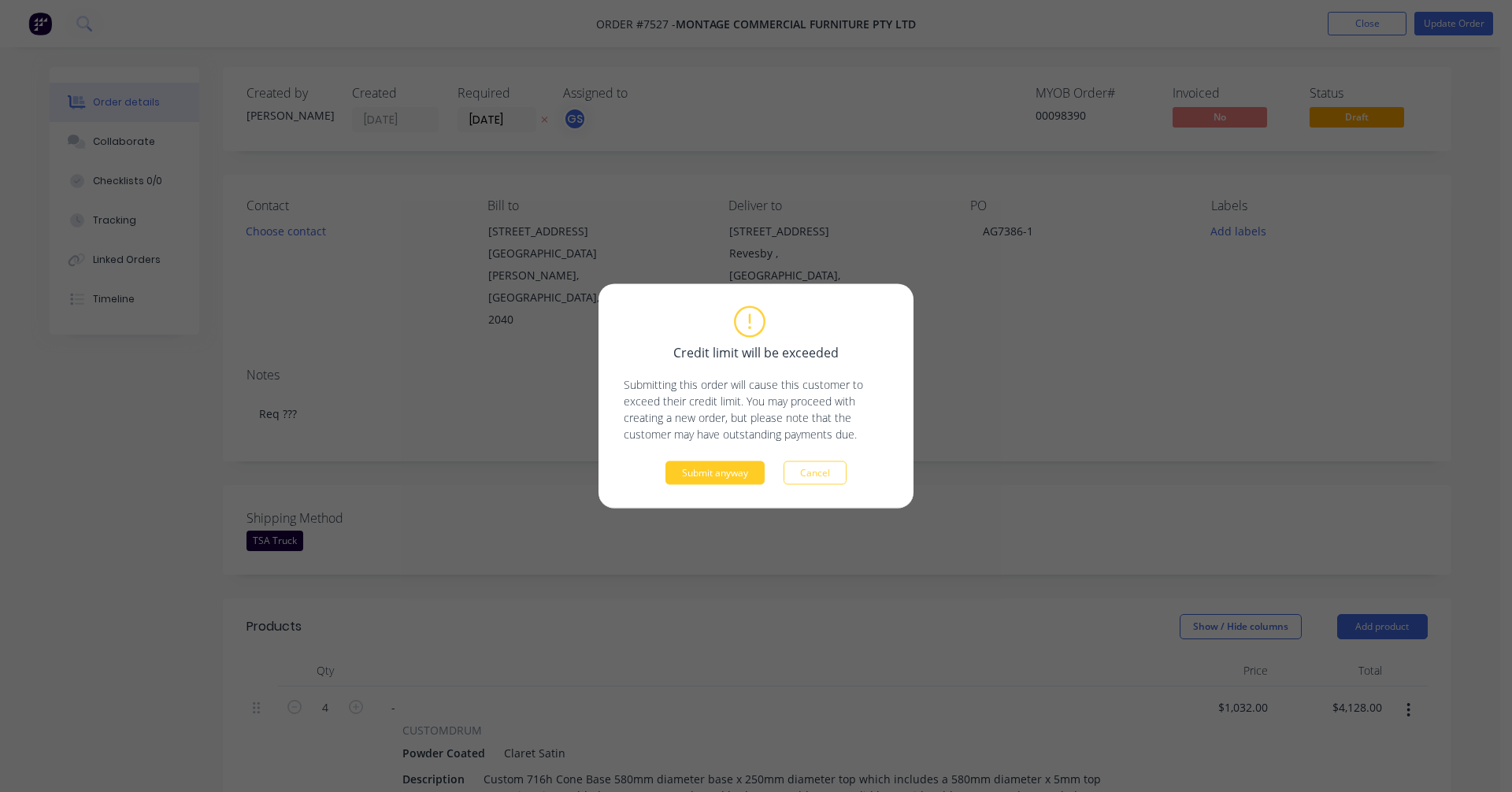
click at [704, 477] on button "Submit anyway" at bounding box center [715, 473] width 99 height 23
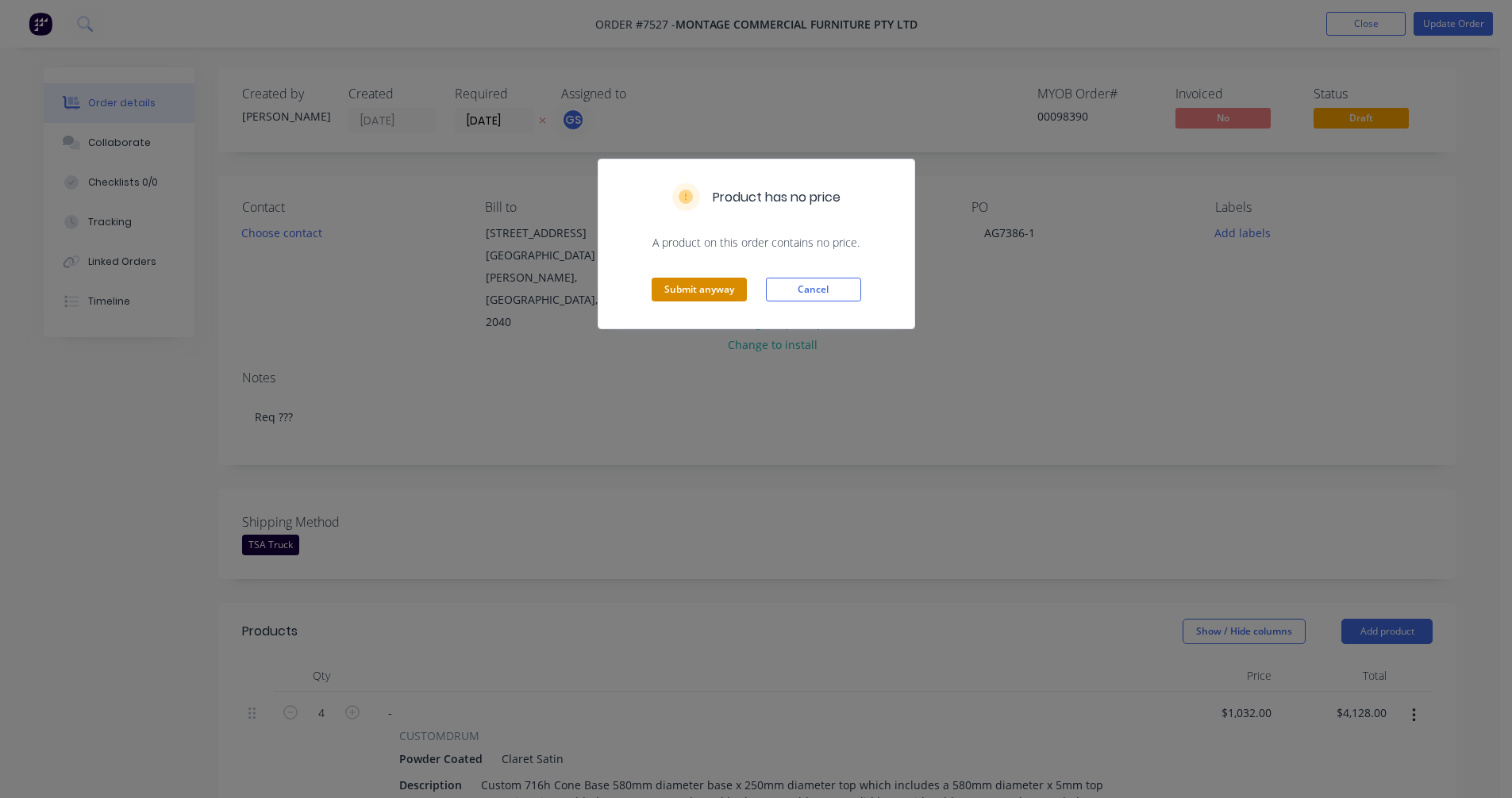
click at [682, 289] on button "Submit anyway" at bounding box center [699, 289] width 95 height 23
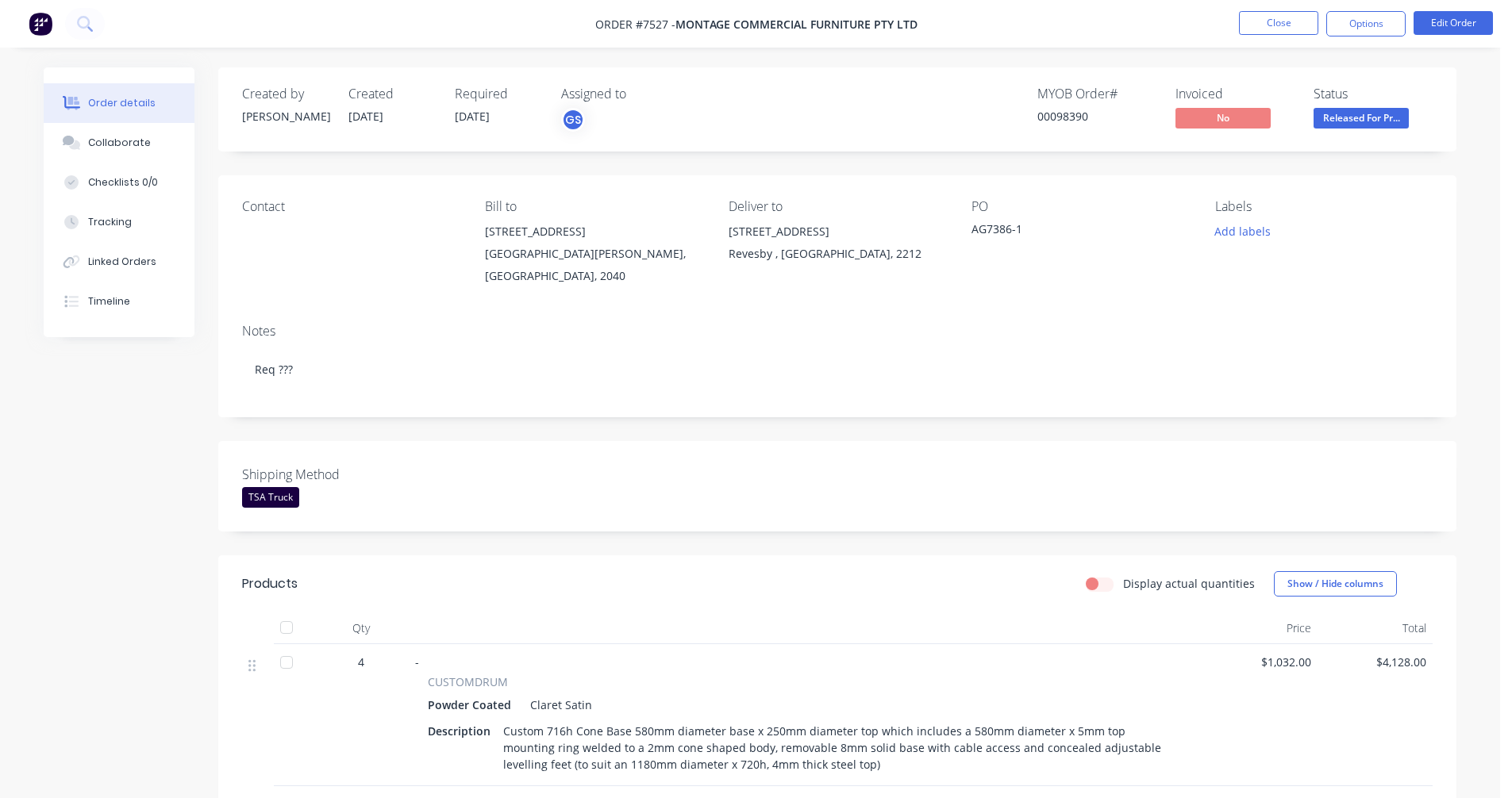
click at [114, 144] on div "Collaborate" at bounding box center [120, 143] width 62 height 14
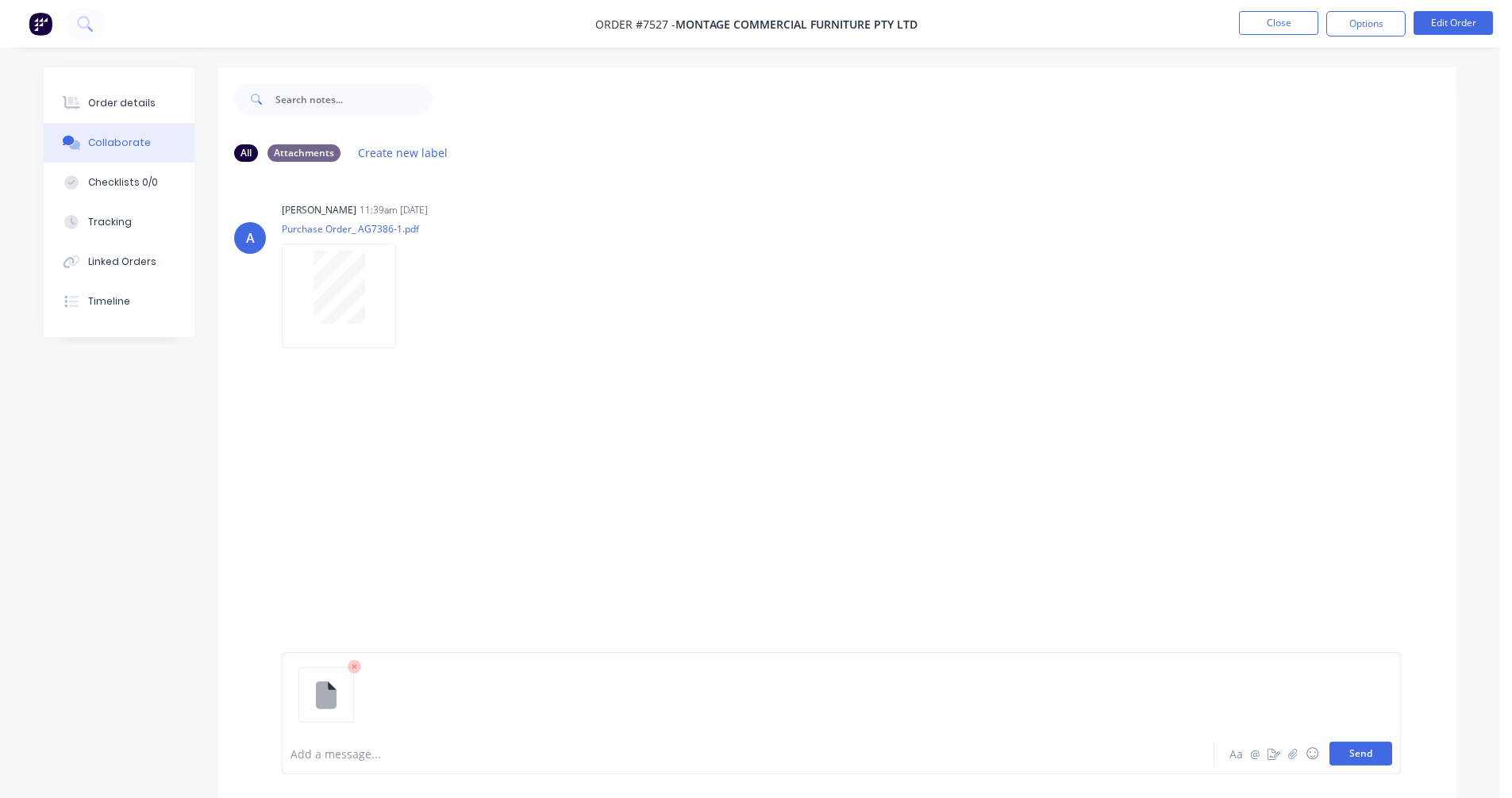
click at [1359, 752] on button "Send" at bounding box center [1360, 753] width 62 height 23
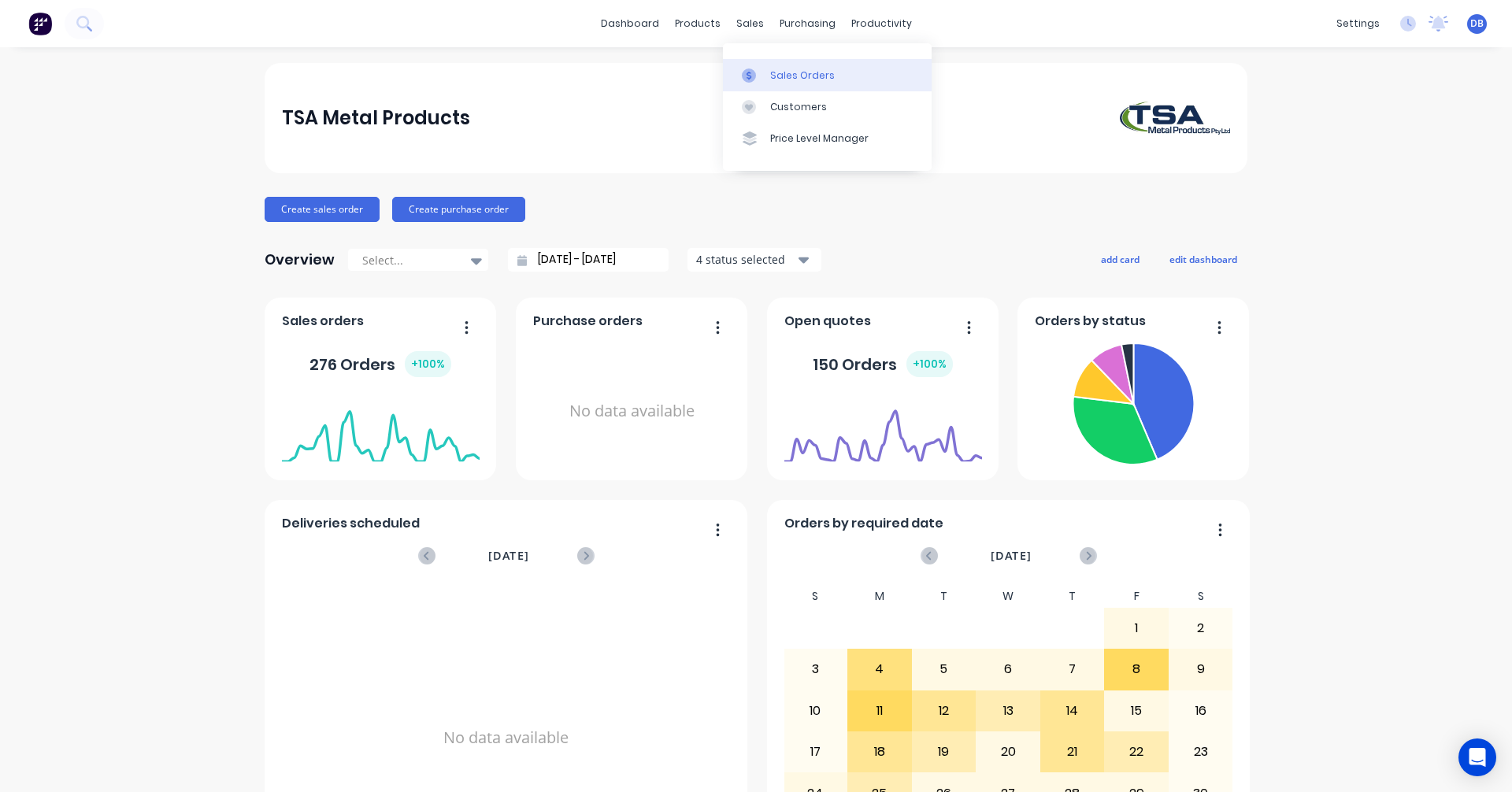
click at [774, 67] on link "Sales Orders" at bounding box center [827, 75] width 209 height 32
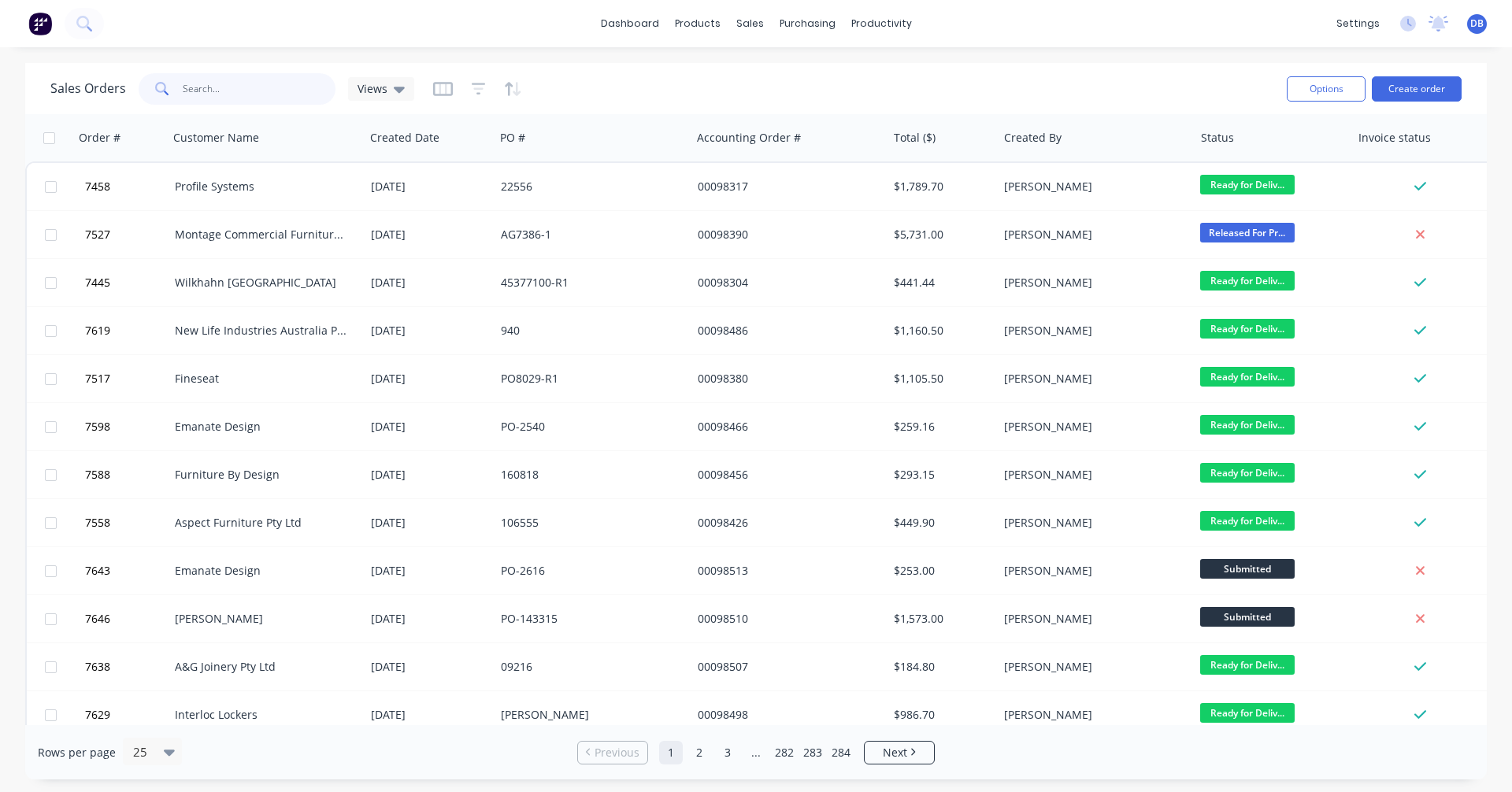
click at [230, 90] on input "text" at bounding box center [259, 89] width 154 height 32
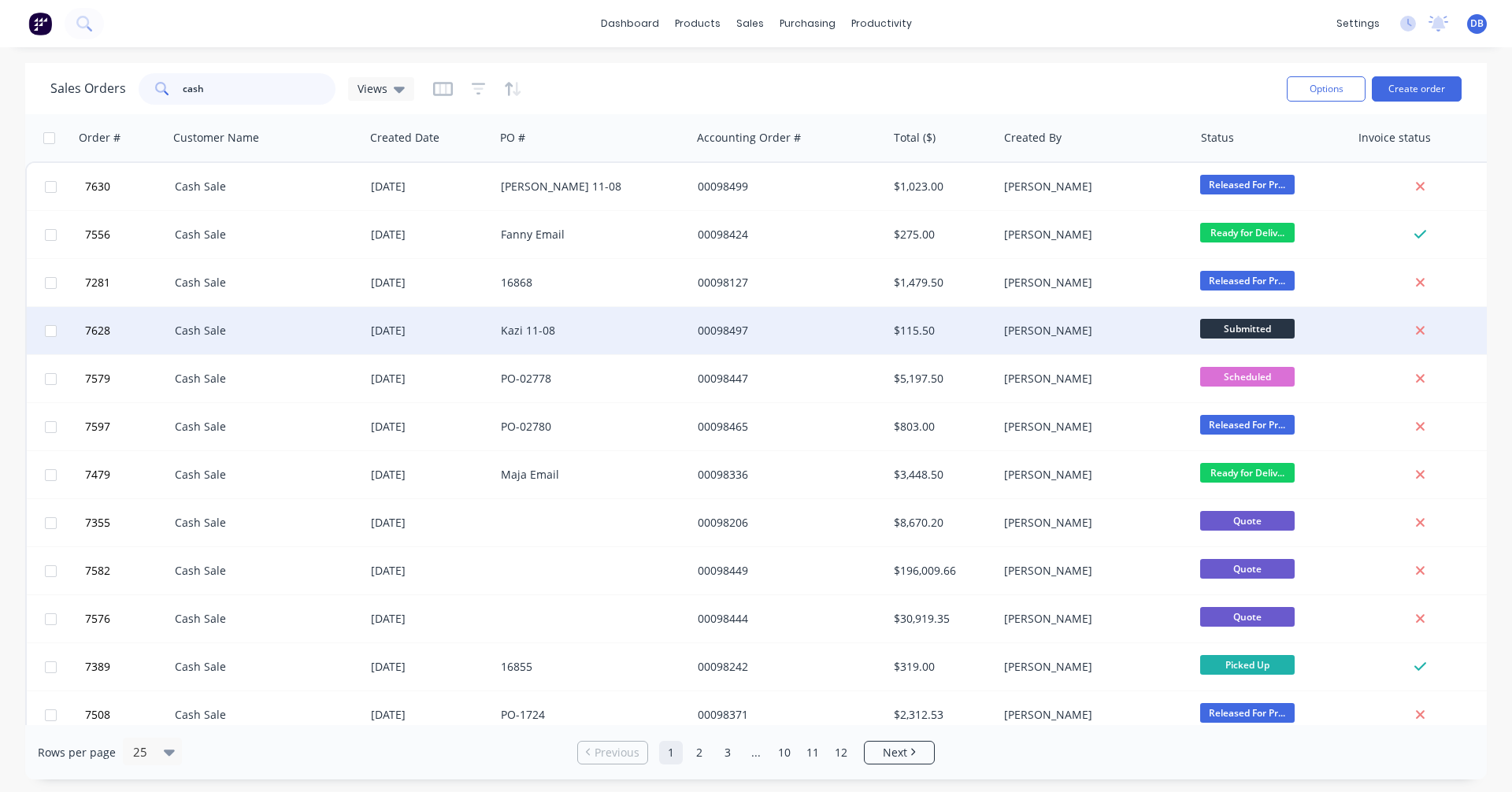
type input "cash"
click at [409, 329] on div "11 Aug 2025" at bounding box center [429, 330] width 117 height 15
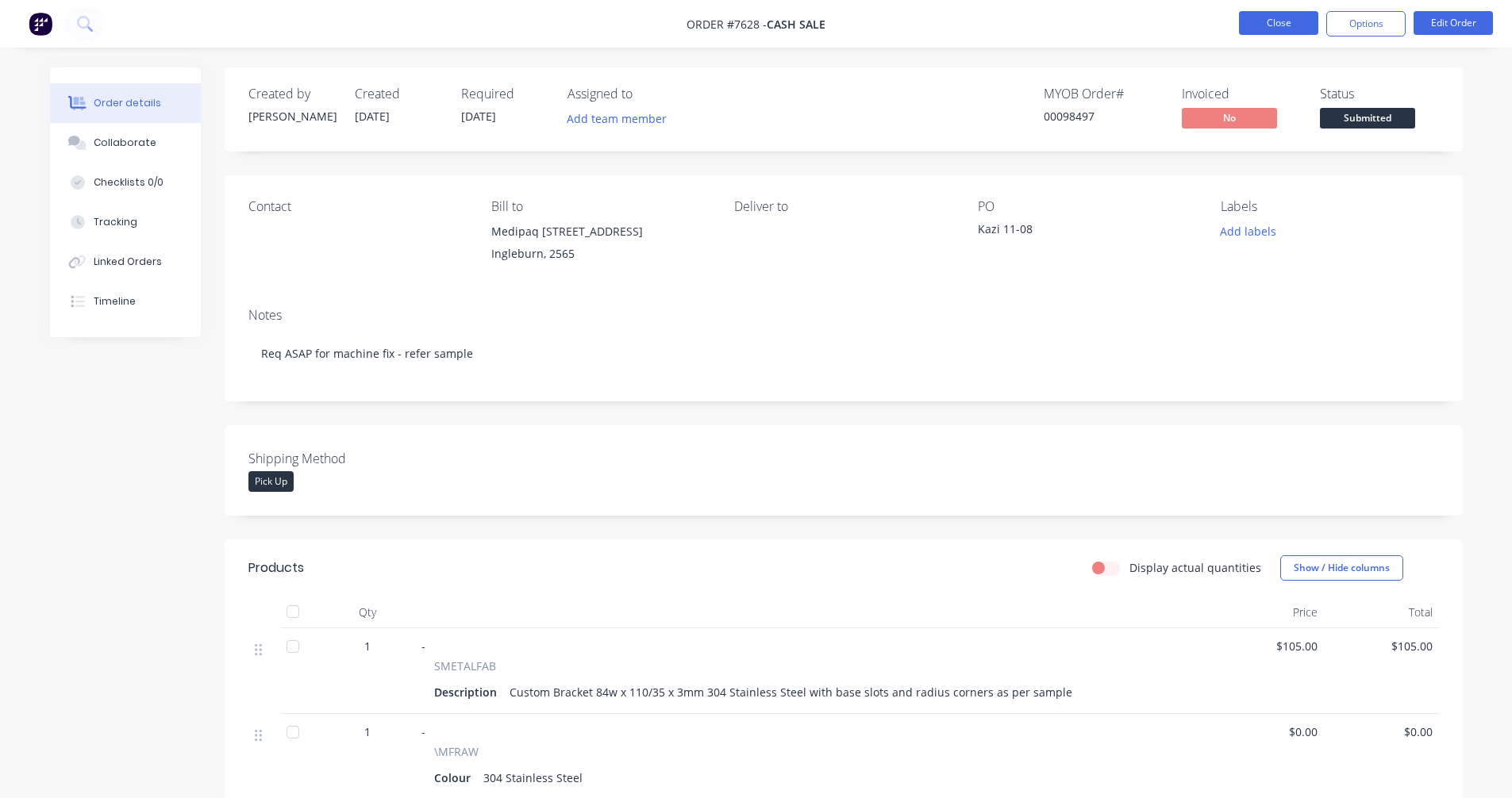
click at [1273, 22] on button "Close" at bounding box center [1279, 23] width 80 height 23
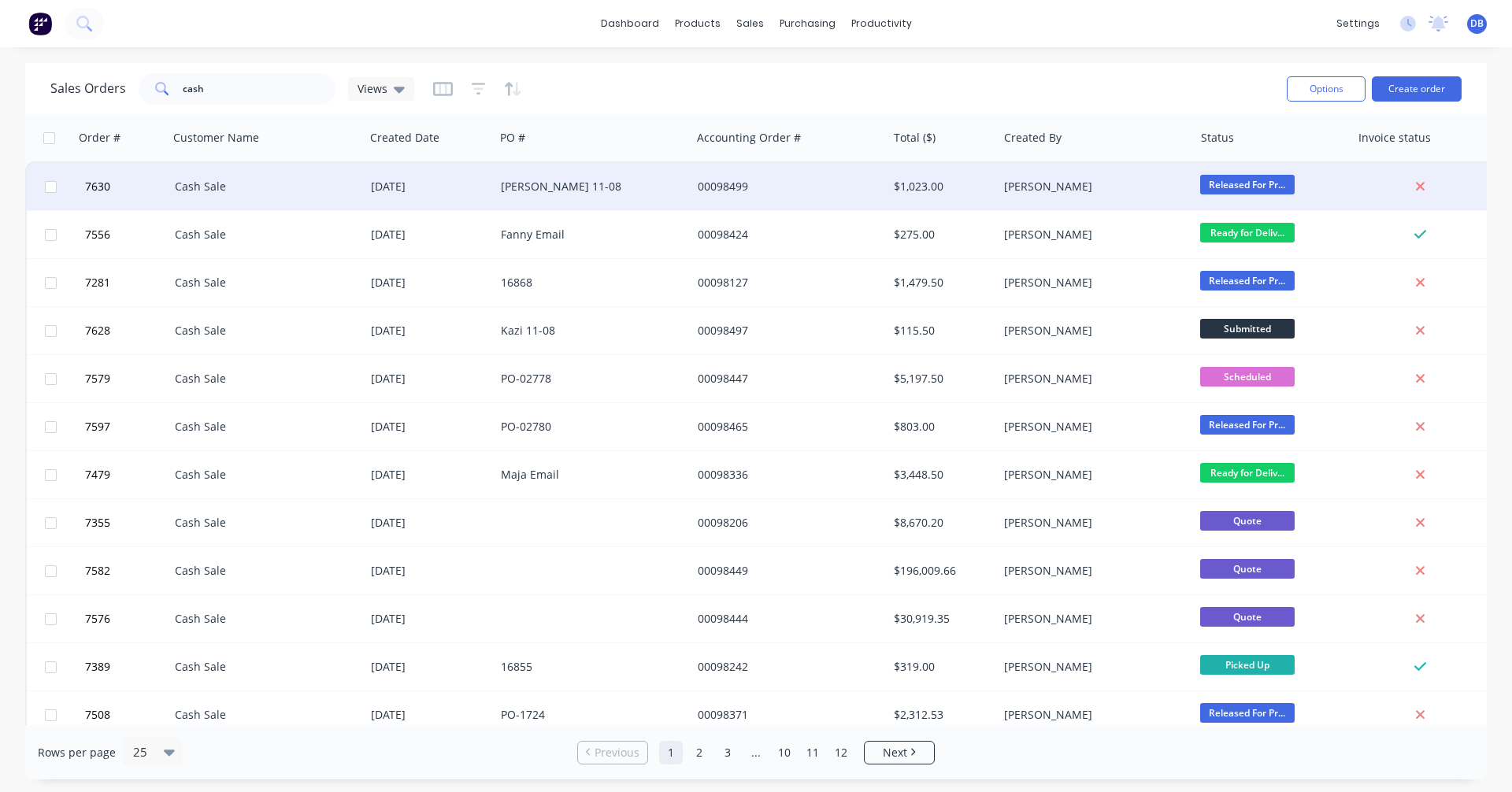
click at [425, 182] on div "11 Aug 2025" at bounding box center [429, 187] width 117 height 15
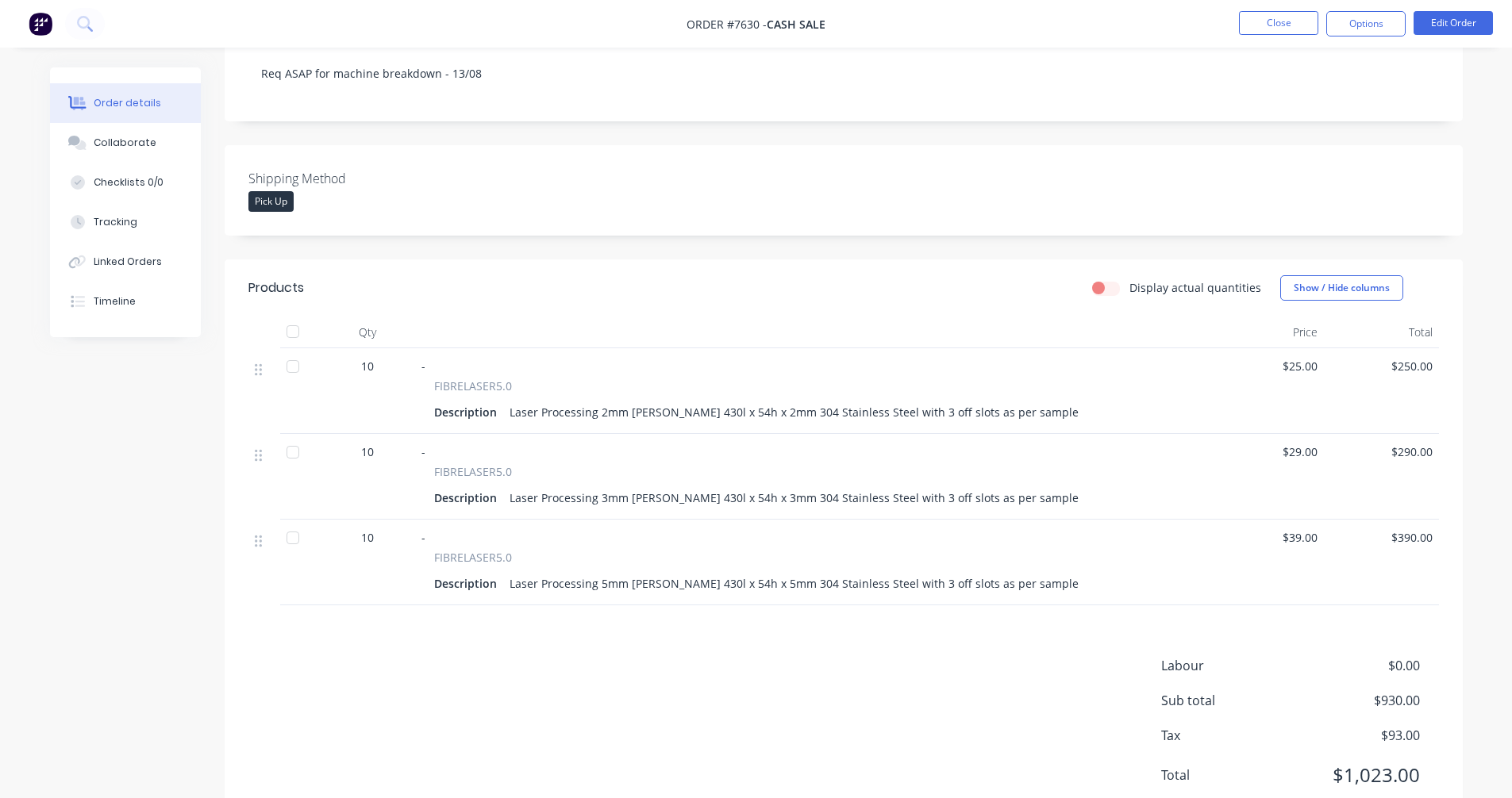
scroll to position [317, 0]
